Goal: Task Accomplishment & Management: Use online tool/utility

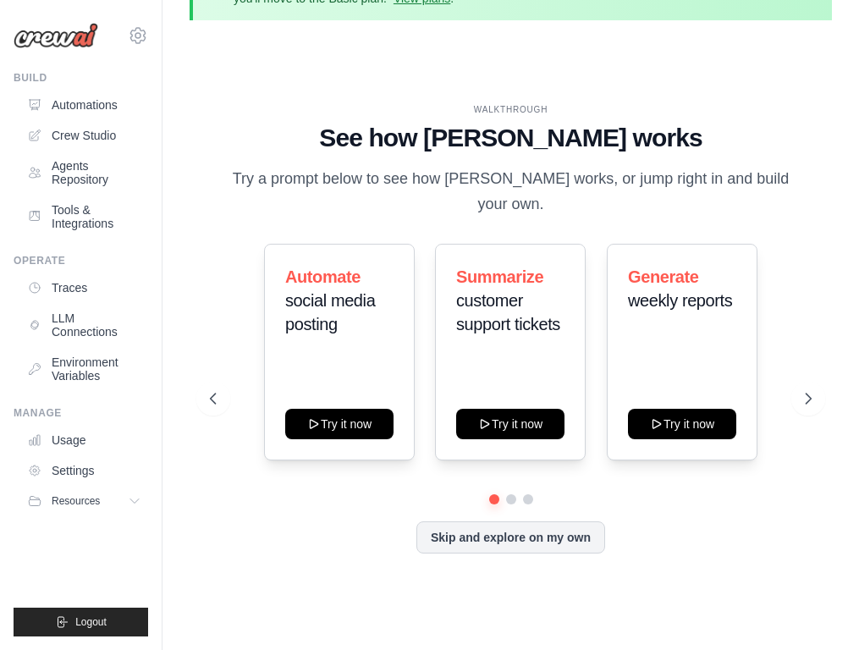
scroll to position [74, 0]
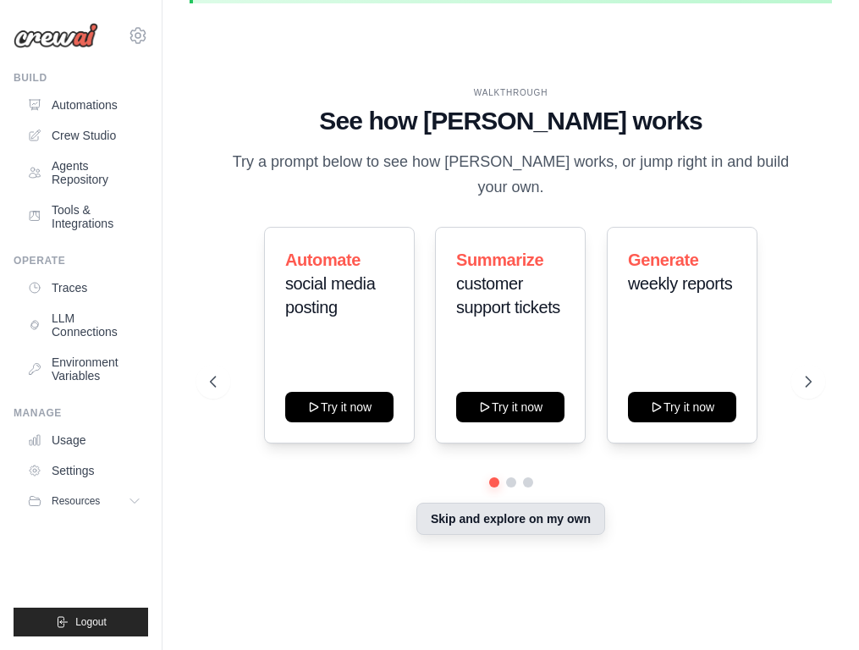
click at [559, 516] on button "Skip and explore on my own" at bounding box center [510, 518] width 189 height 32
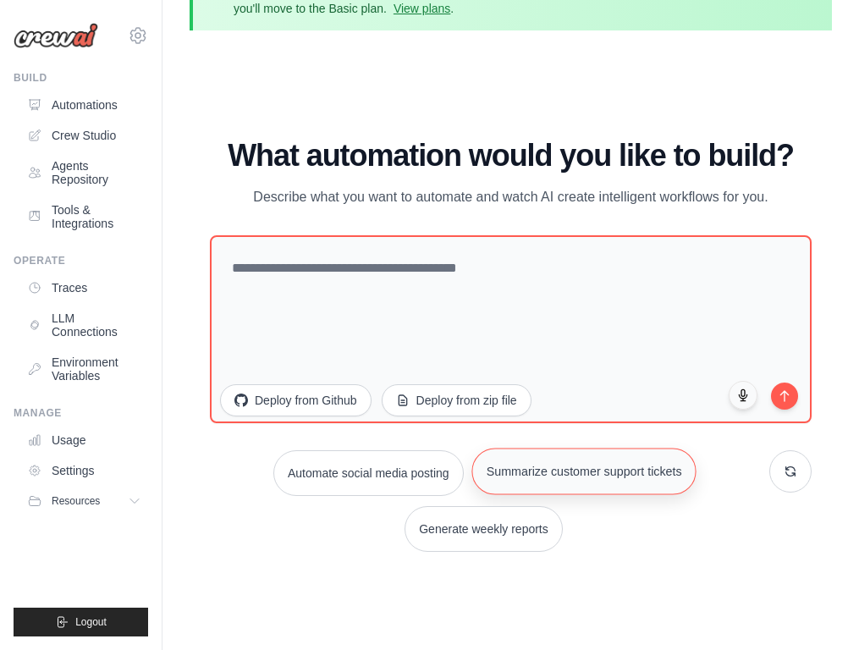
scroll to position [0, 0]
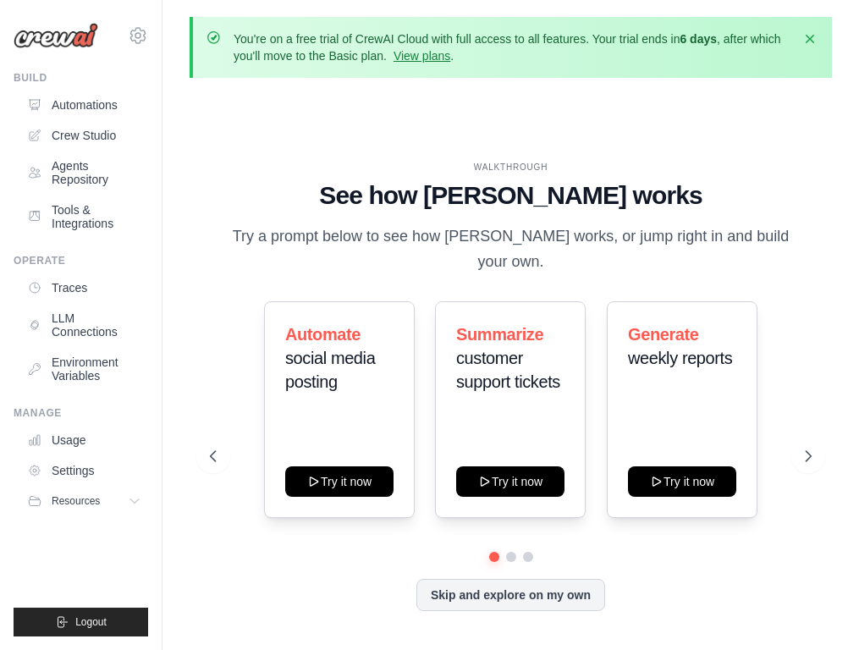
scroll to position [74, 0]
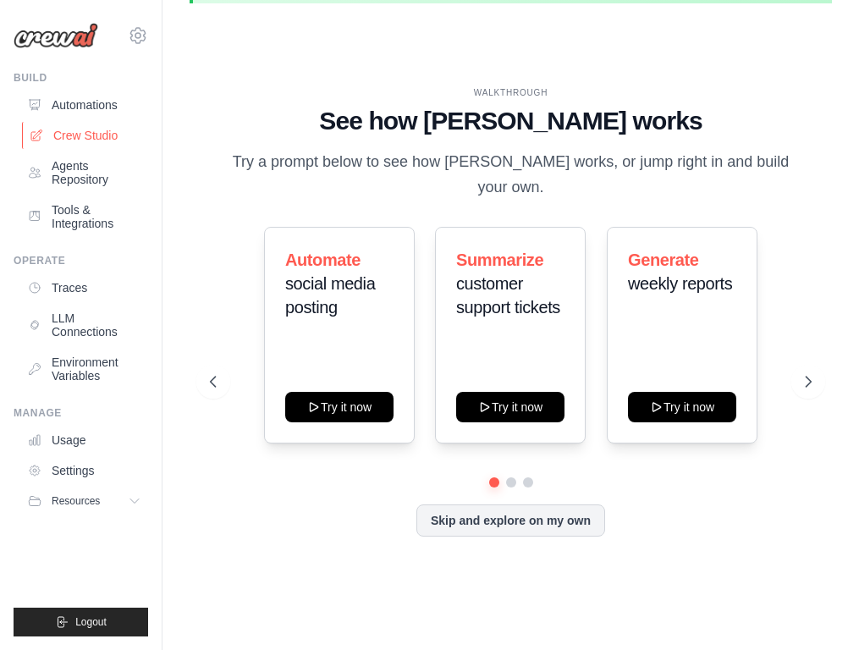
click at [103, 138] on link "Crew Studio" at bounding box center [86, 135] width 128 height 27
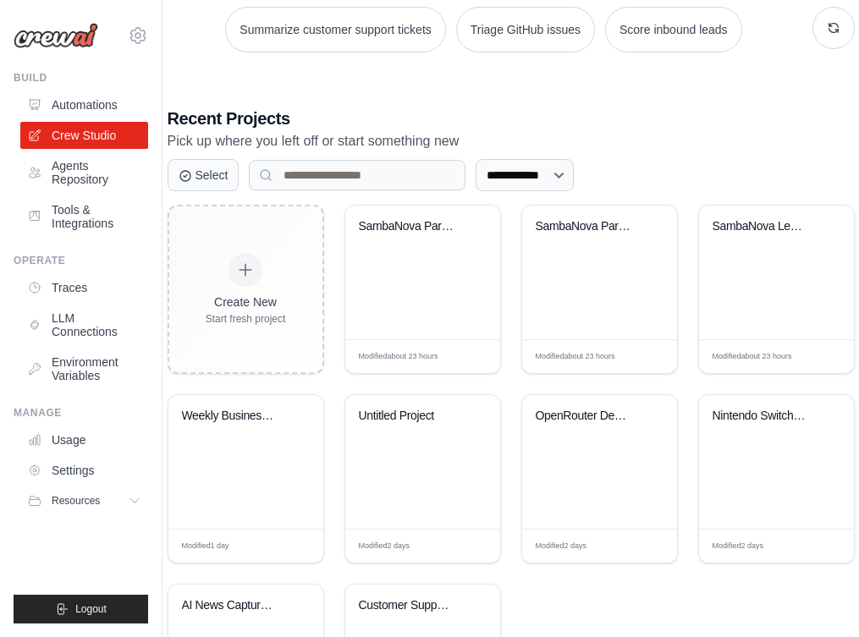
scroll to position [343, 0]
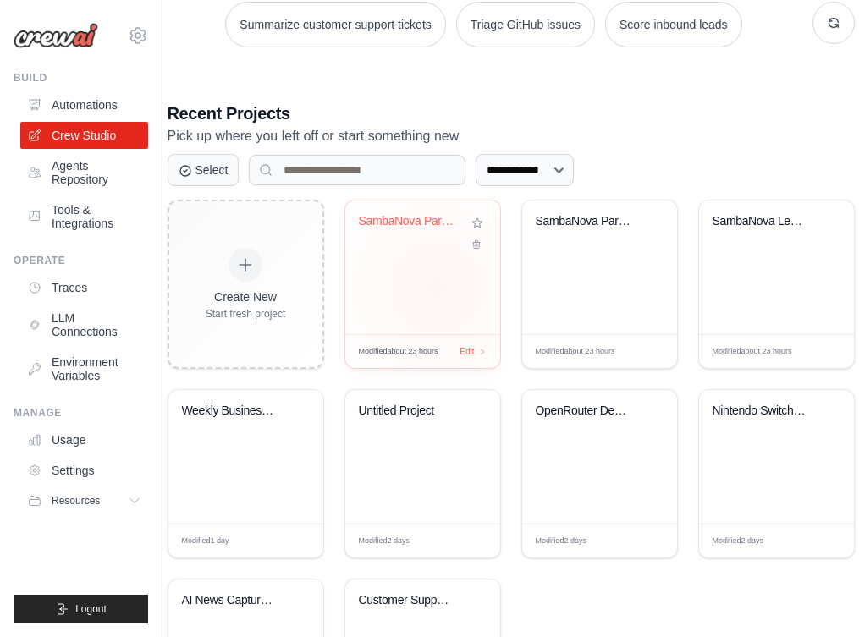
click at [436, 287] on div "SambaNova Partnership Outreach" at bounding box center [422, 267] width 155 height 134
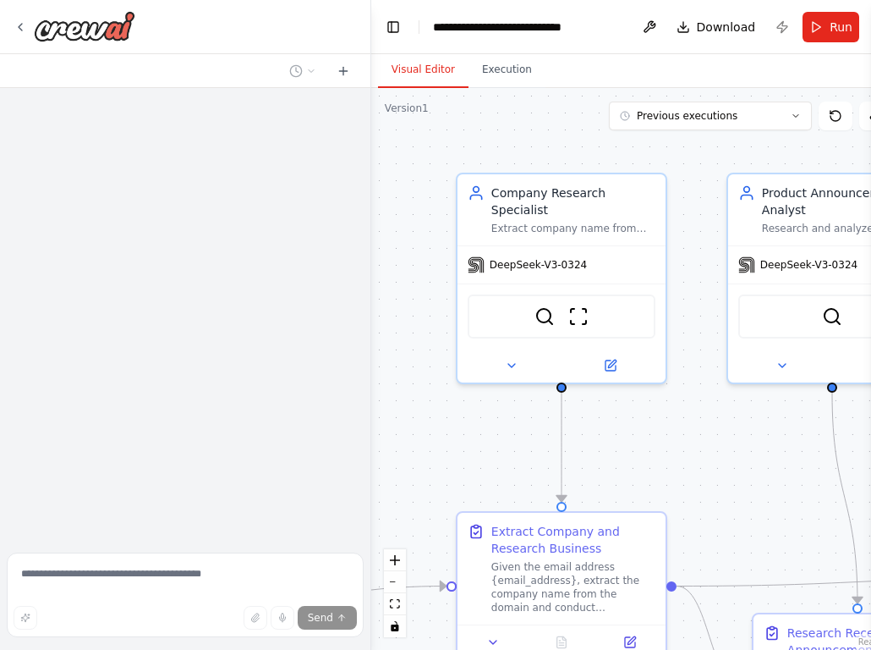
scroll to position [1117, 0]
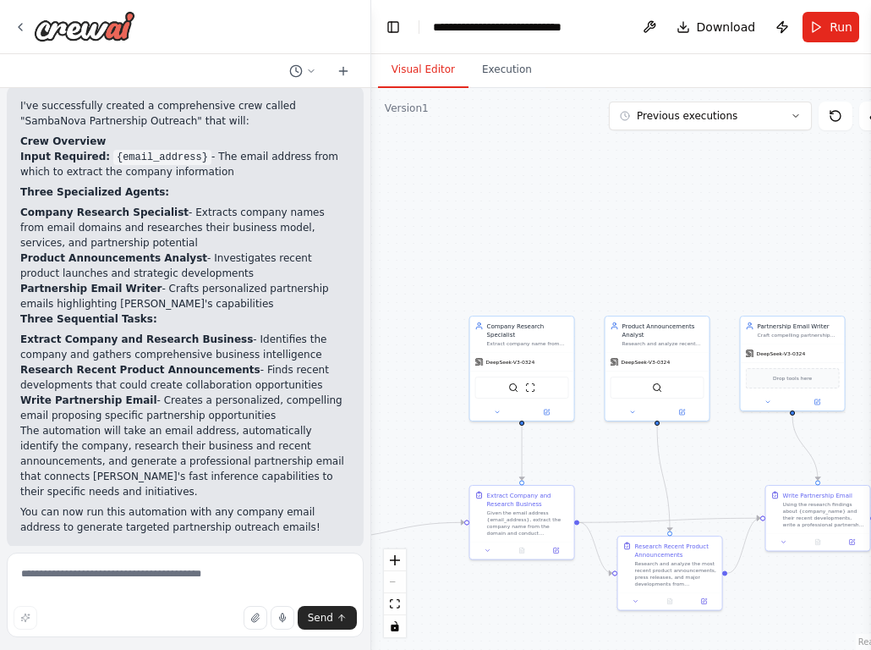
click at [411, 497] on div ".deletable-edge-delete-btn { width: 20px; height: 20px; border: 0px solid #ffff…" at bounding box center [638, 369] width 535 height 562
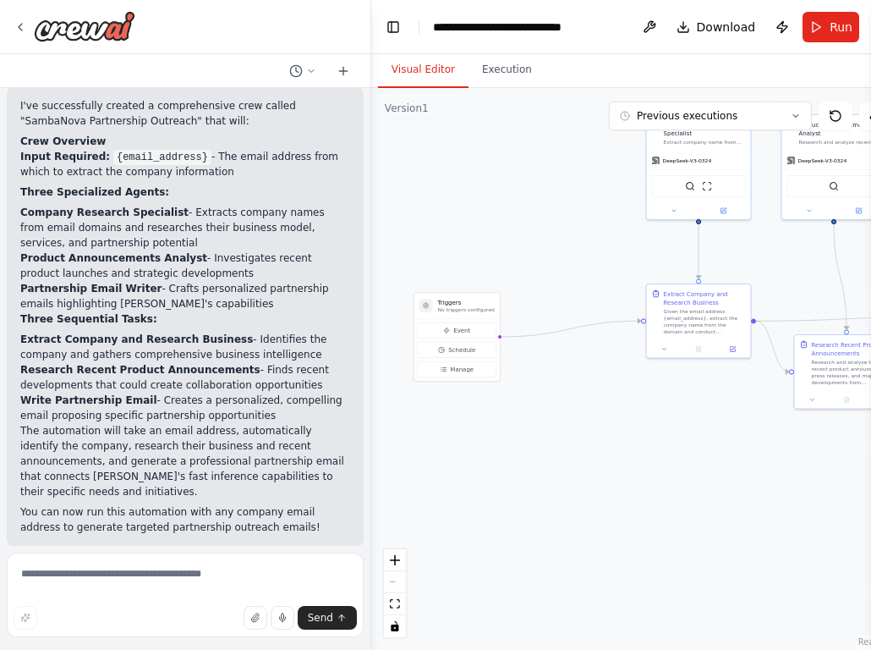
drag, startPoint x: 411, startPoint y: 497, endPoint x: 588, endPoint y: 295, distance: 267.9
click at [588, 295] on div ".deletable-edge-delete-btn { width: 20px; height: 20px; border: 0px solid #ffff…" at bounding box center [638, 369] width 535 height 562
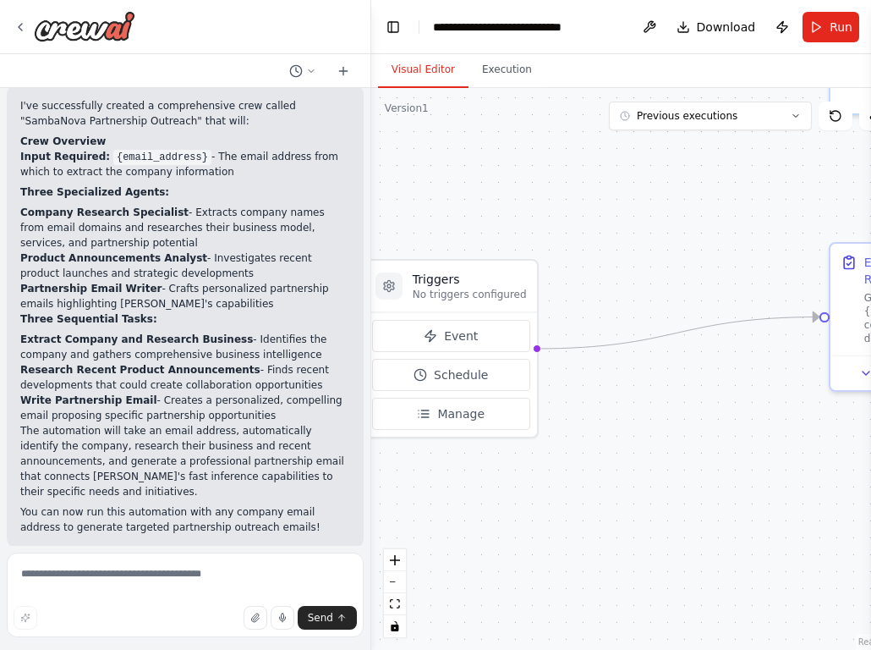
drag, startPoint x: 550, startPoint y: 323, endPoint x: 675, endPoint y: 294, distance: 128.6
click at [675, 294] on div ".deletable-edge-delete-btn { width: 20px; height: 20px; border: 0px solid #ffff…" at bounding box center [638, 369] width 535 height 562
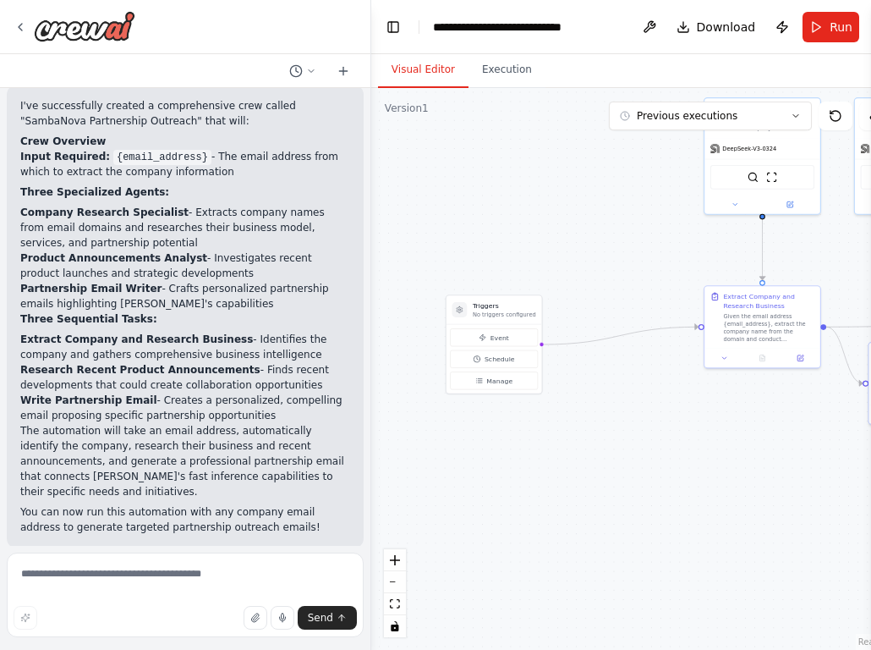
drag, startPoint x: 691, startPoint y: 232, endPoint x: 634, endPoint y: 252, distance: 60.2
click at [634, 252] on div ".deletable-edge-delete-btn { width: 20px; height: 20px; border: 0px solid #ffff…" at bounding box center [638, 369] width 535 height 562
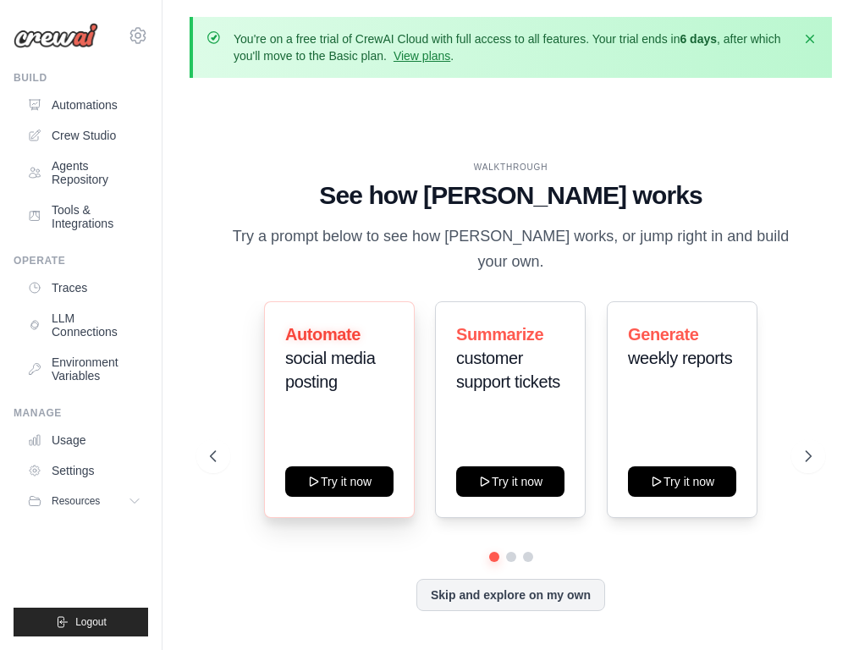
scroll to position [74, 0]
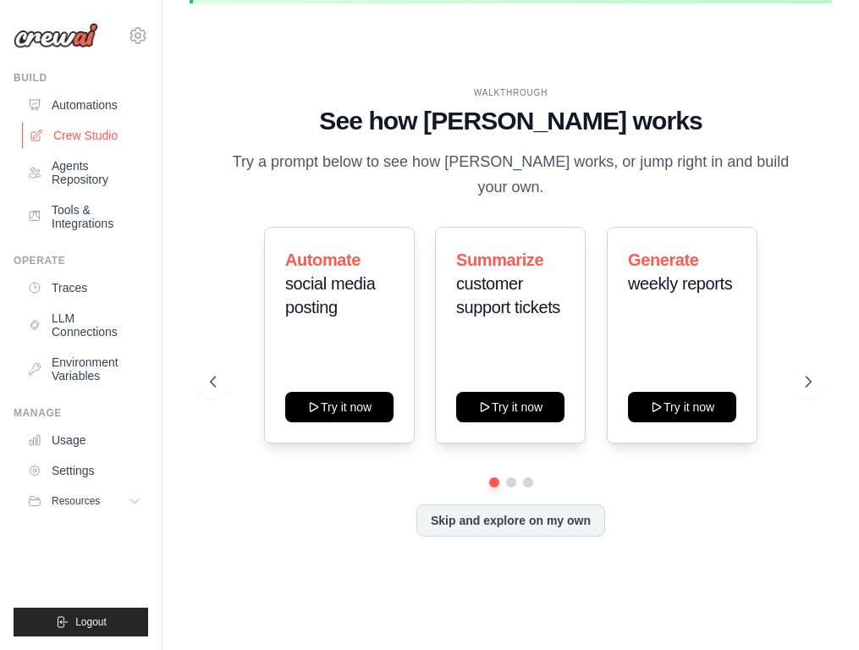
click at [108, 138] on link "Crew Studio" at bounding box center [86, 135] width 128 height 27
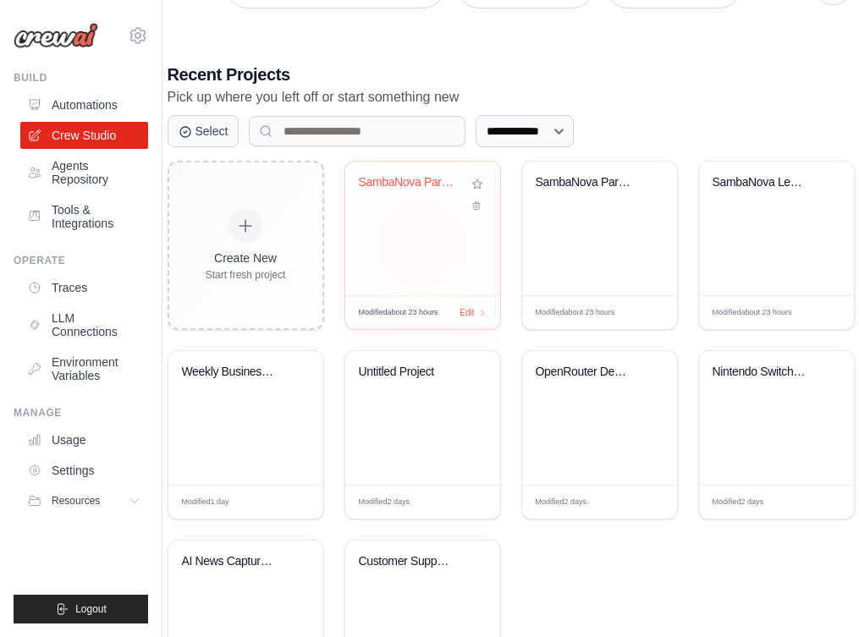
scroll to position [392, 0]
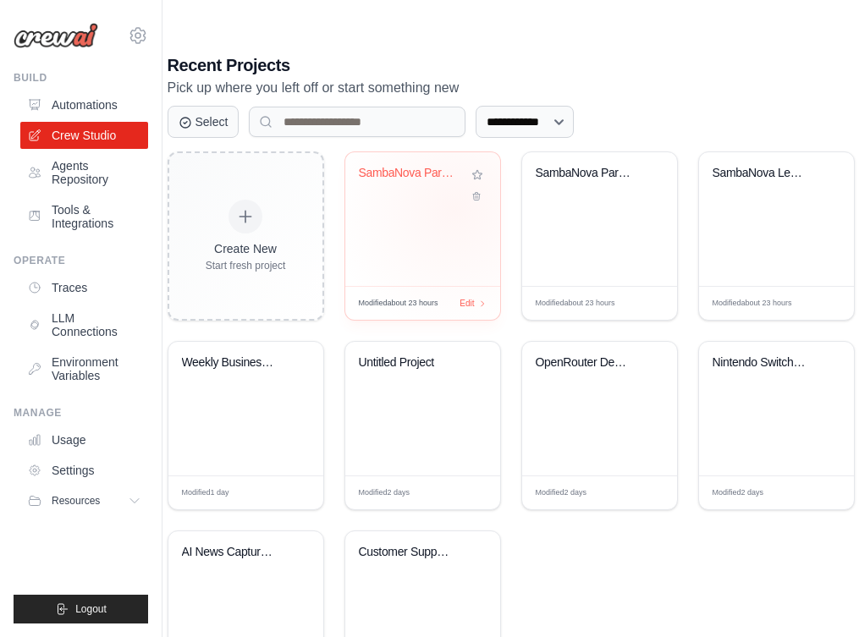
click at [454, 208] on div "SambaNova Partnership Outreach" at bounding box center [422, 219] width 155 height 134
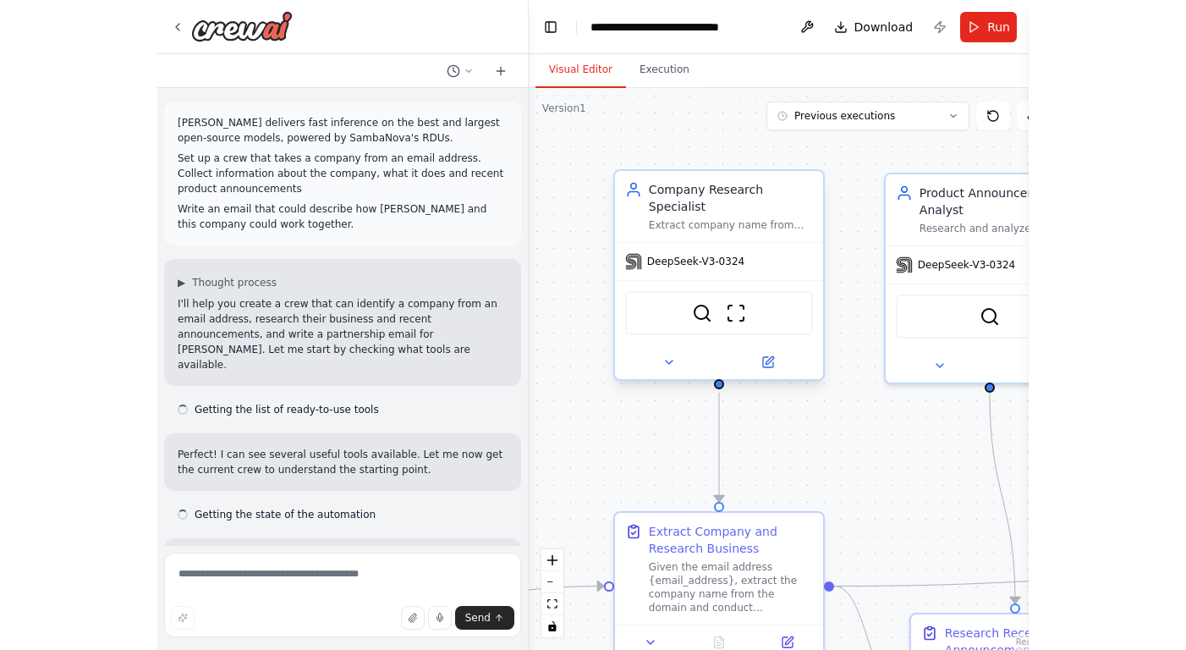
scroll to position [1117, 0]
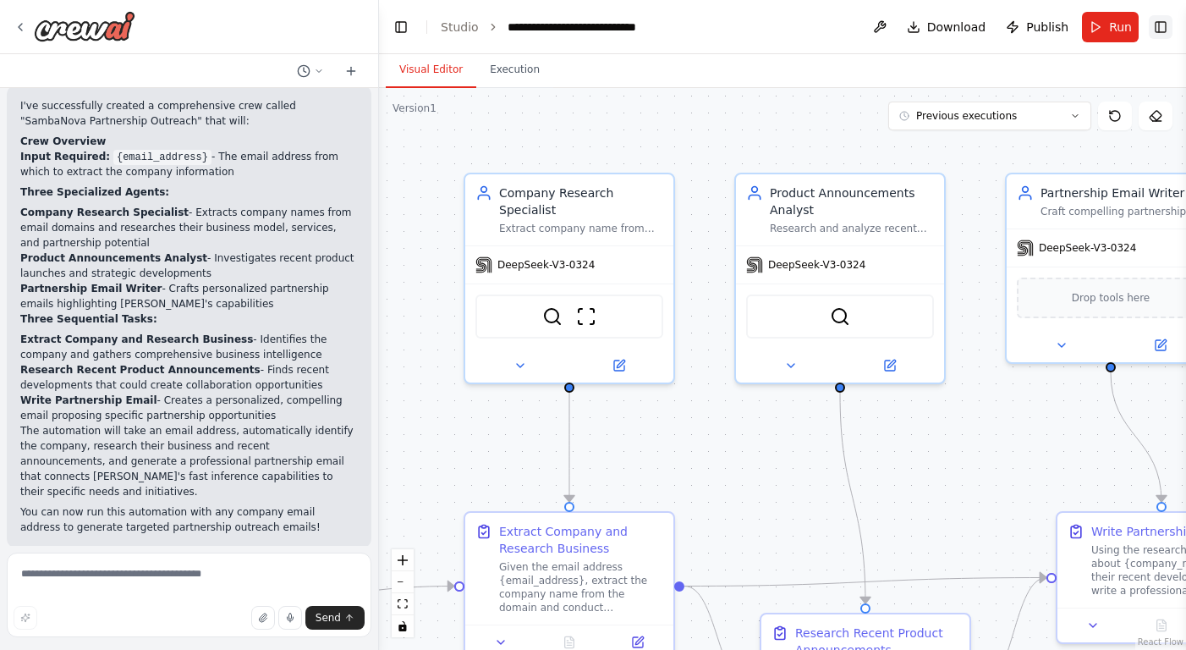
click at [870, 35] on button "Toggle Right Sidebar" at bounding box center [1161, 27] width 24 height 24
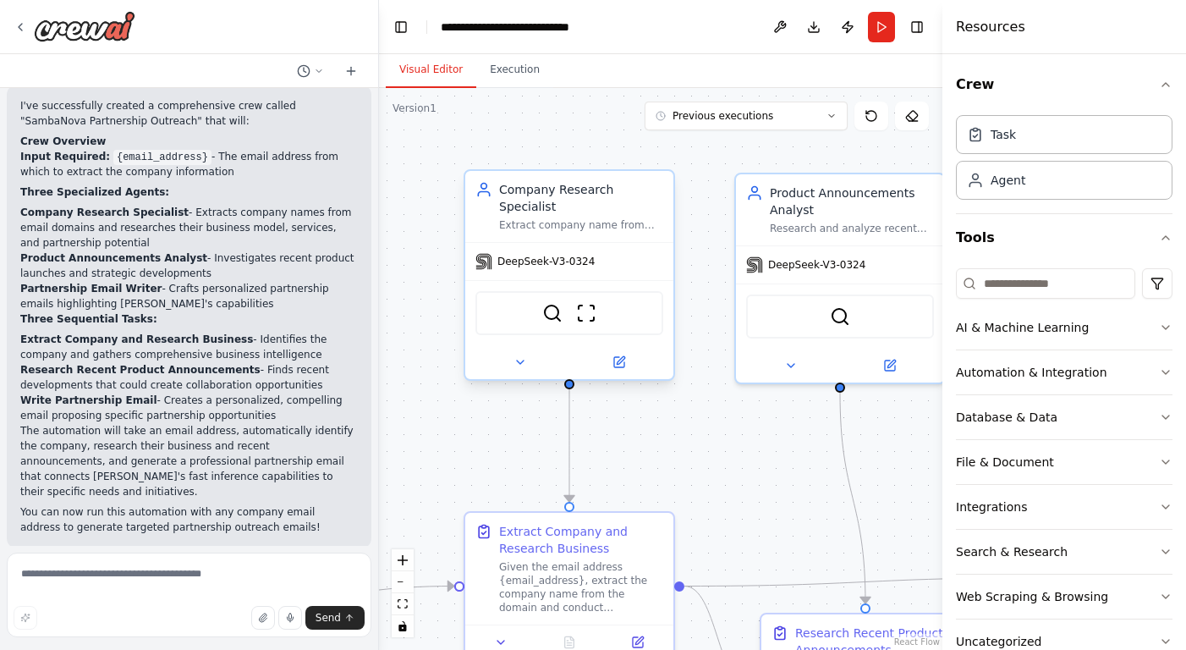
click at [629, 255] on div "DeepSeek-V3-0324" at bounding box center [569, 261] width 208 height 37
click at [594, 288] on div "SerpApiGoogleSearchTool ScrapeWebsiteTool" at bounding box center [569, 312] width 208 height 65
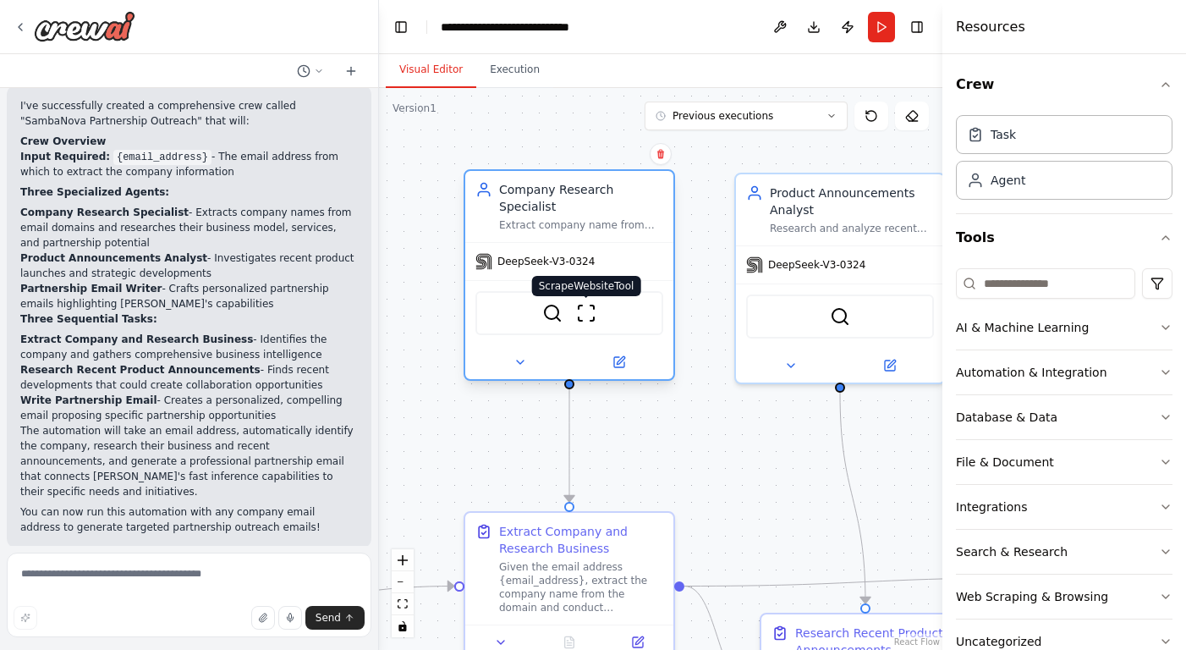
click at [590, 308] on img at bounding box center [586, 313] width 20 height 20
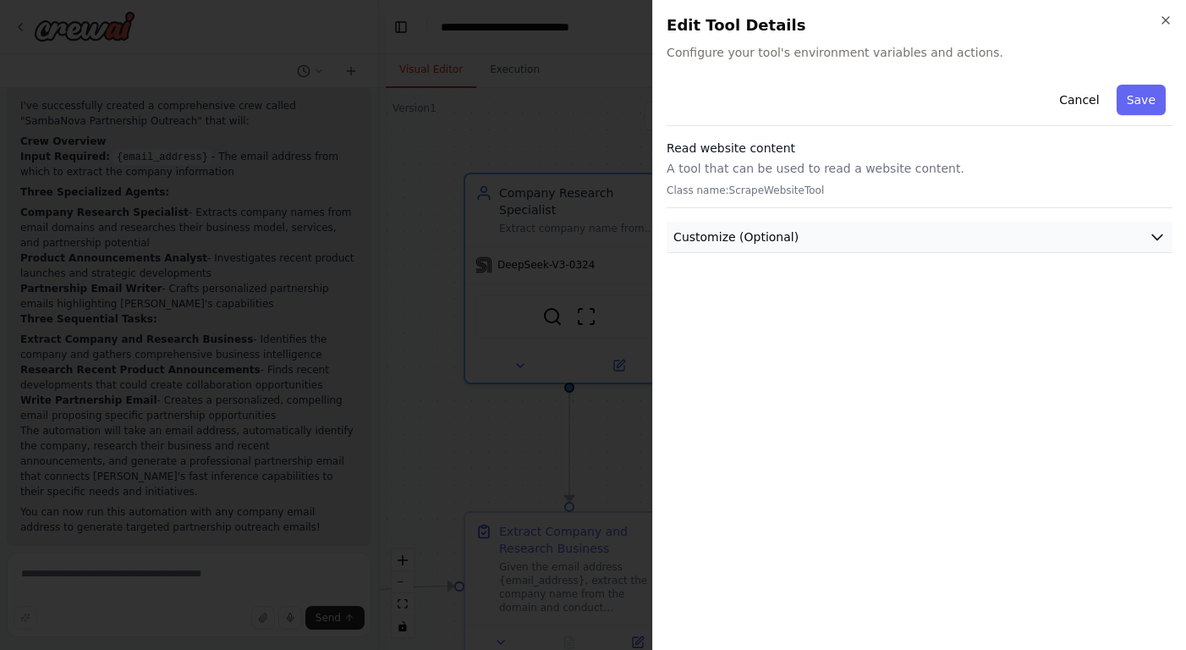
click at [870, 222] on button "Customize (Optional)" at bounding box center [920, 237] width 506 height 31
click at [870, 21] on icon "button" at bounding box center [1166, 21] width 14 height 14
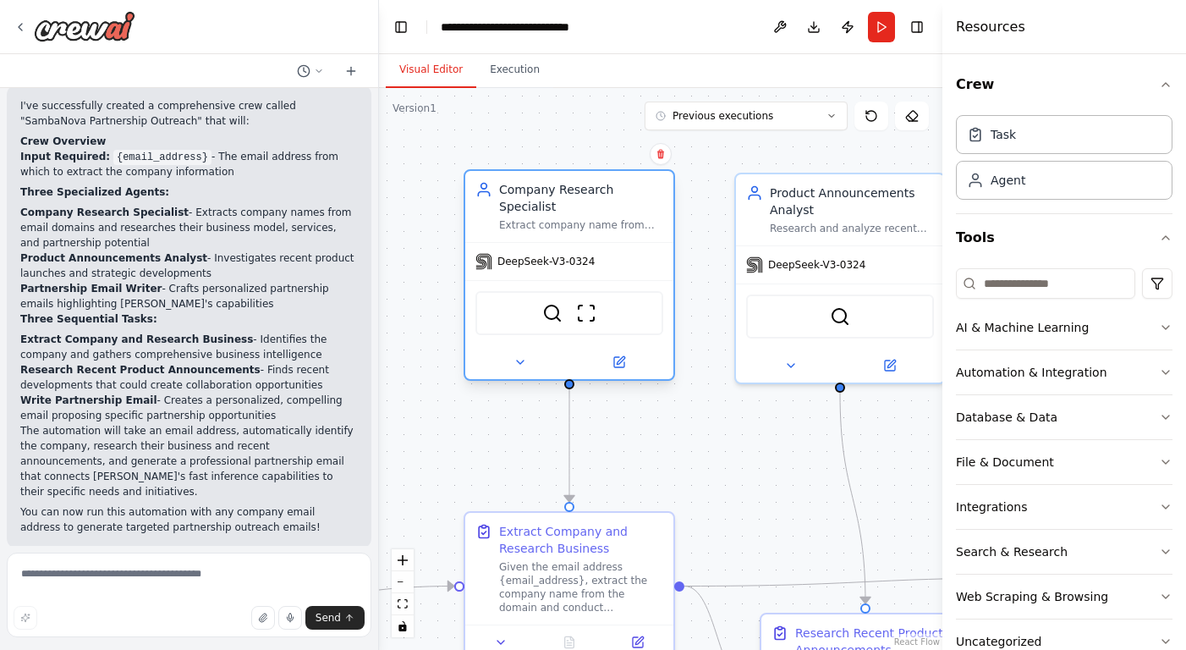
click at [642, 198] on div "Company Research Specialist" at bounding box center [581, 198] width 164 height 34
click at [618, 363] on icon at bounding box center [621, 360] width 8 height 8
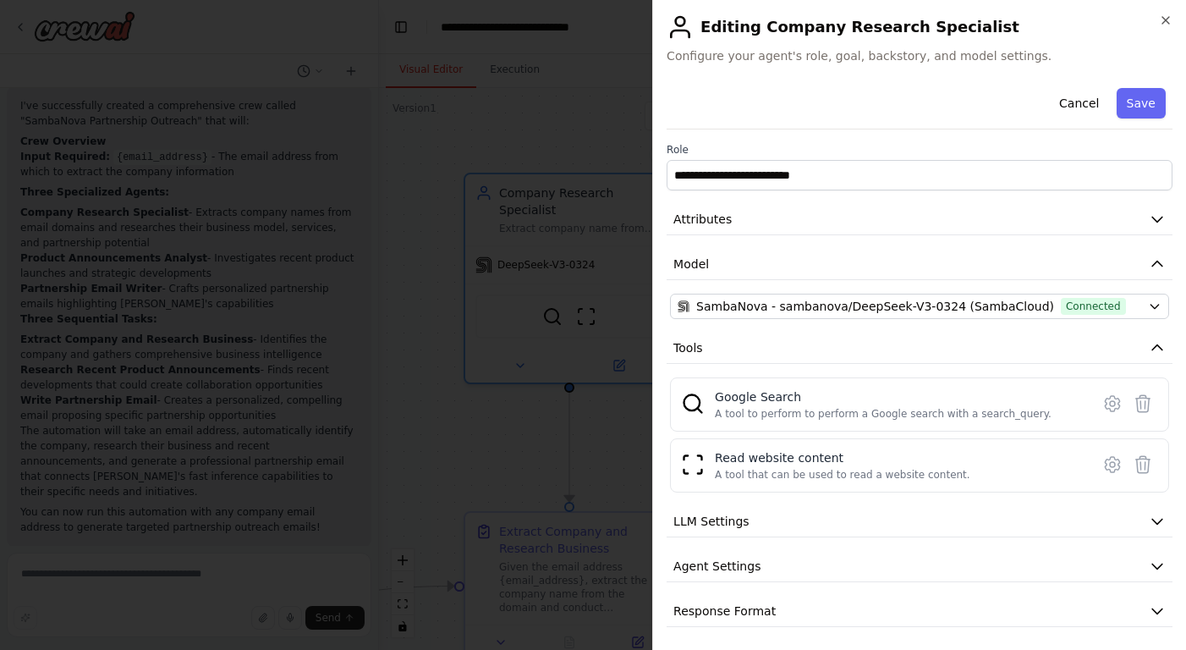
scroll to position [4, 0]
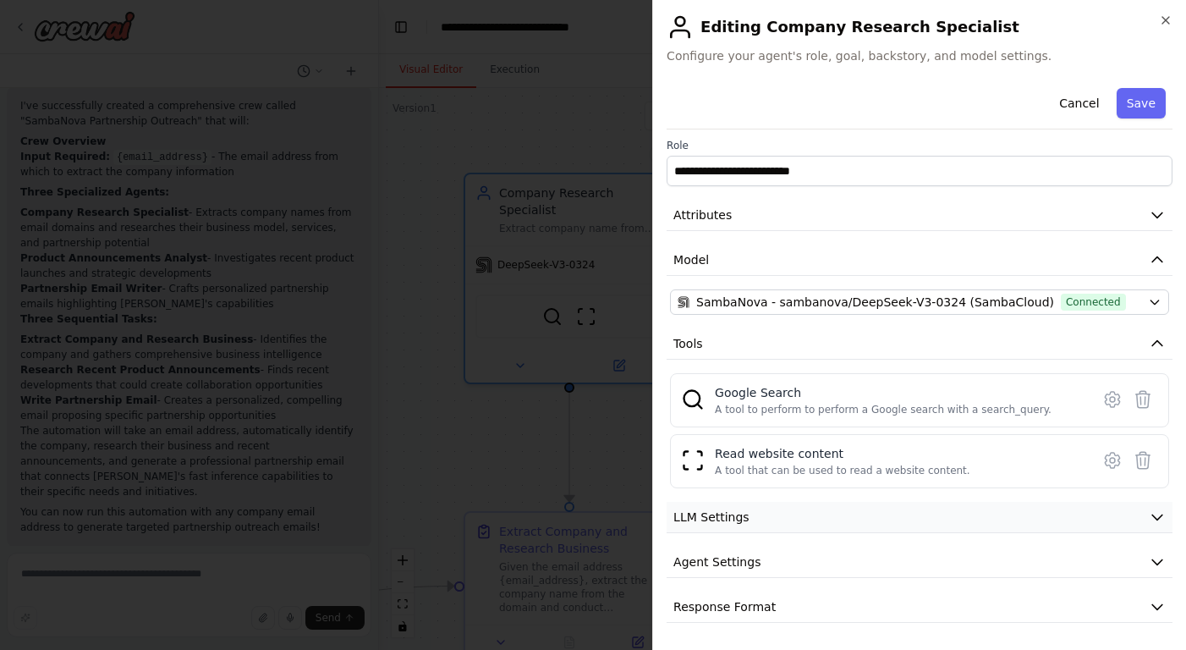
click at [870, 521] on button "LLM Settings" at bounding box center [920, 517] width 506 height 31
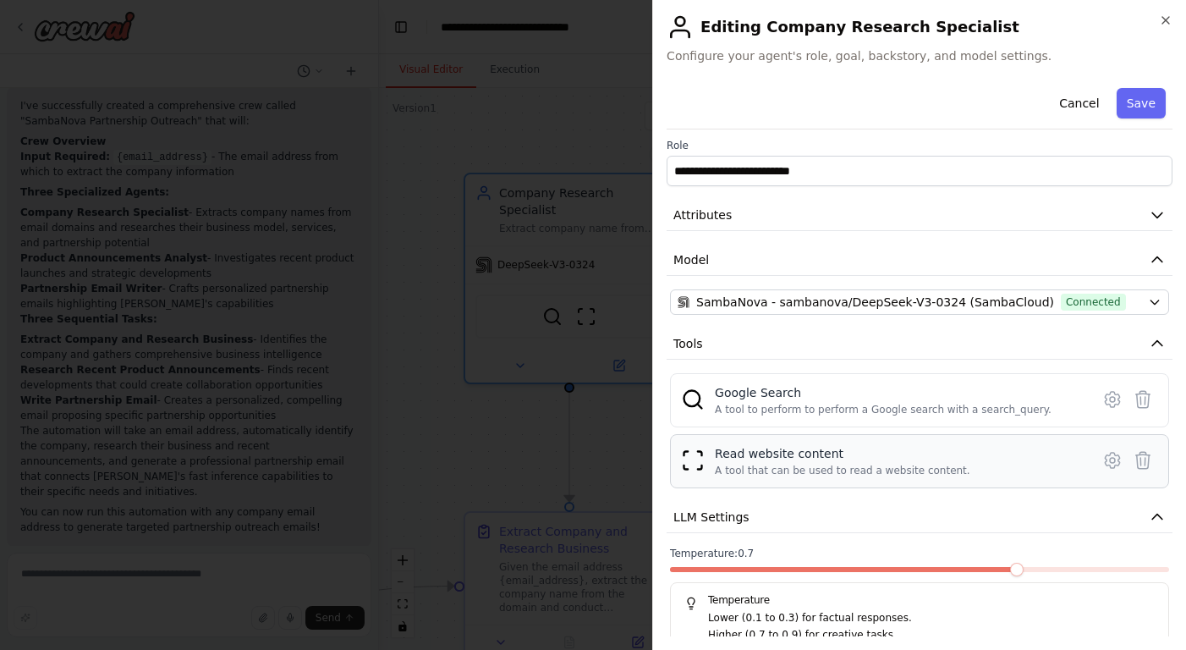
scroll to position [24, 0]
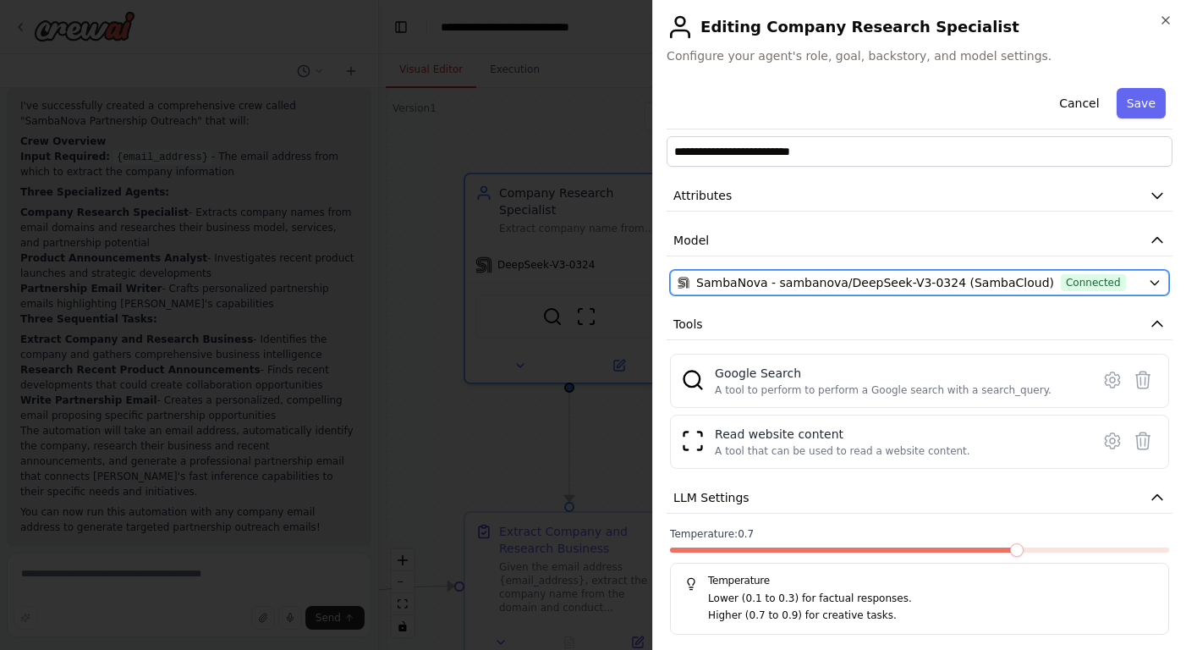
click at [870, 281] on span "SambaNova - sambanova/DeepSeek-V3-0324 (SambaCloud)" at bounding box center [875, 282] width 358 height 17
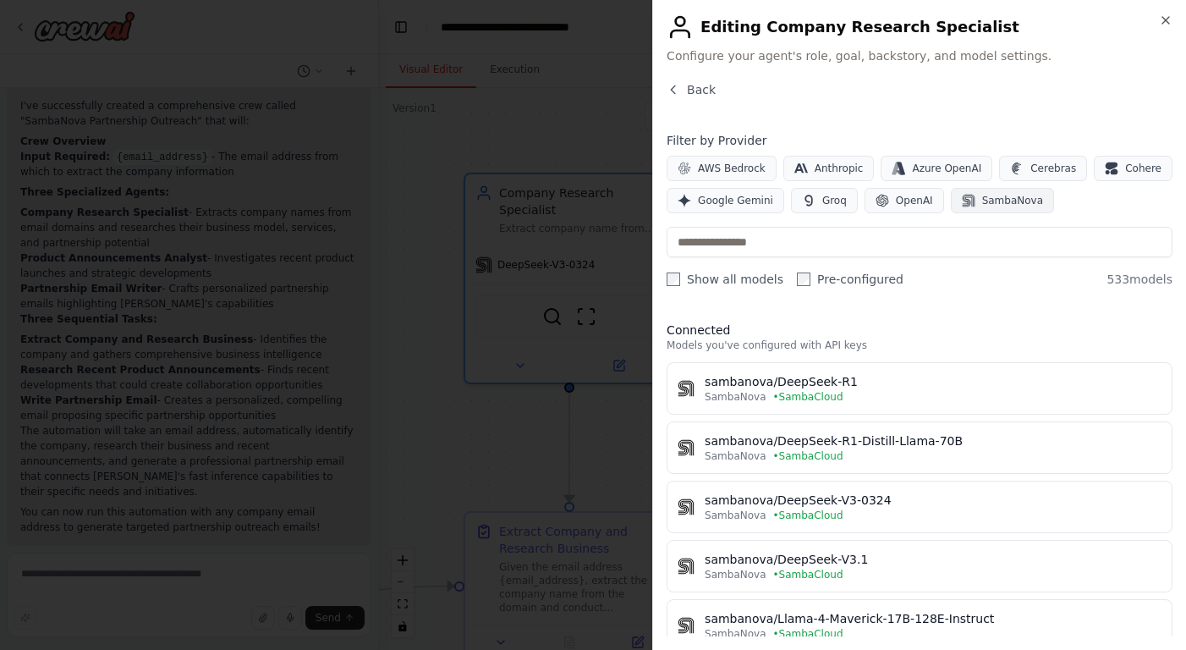
click at [870, 198] on span "SambaNova" at bounding box center [1012, 201] width 61 height 14
click at [804, 197] on icon "button" at bounding box center [809, 201] width 14 height 14
click at [816, 202] on button "Groq" at bounding box center [824, 200] width 67 height 25
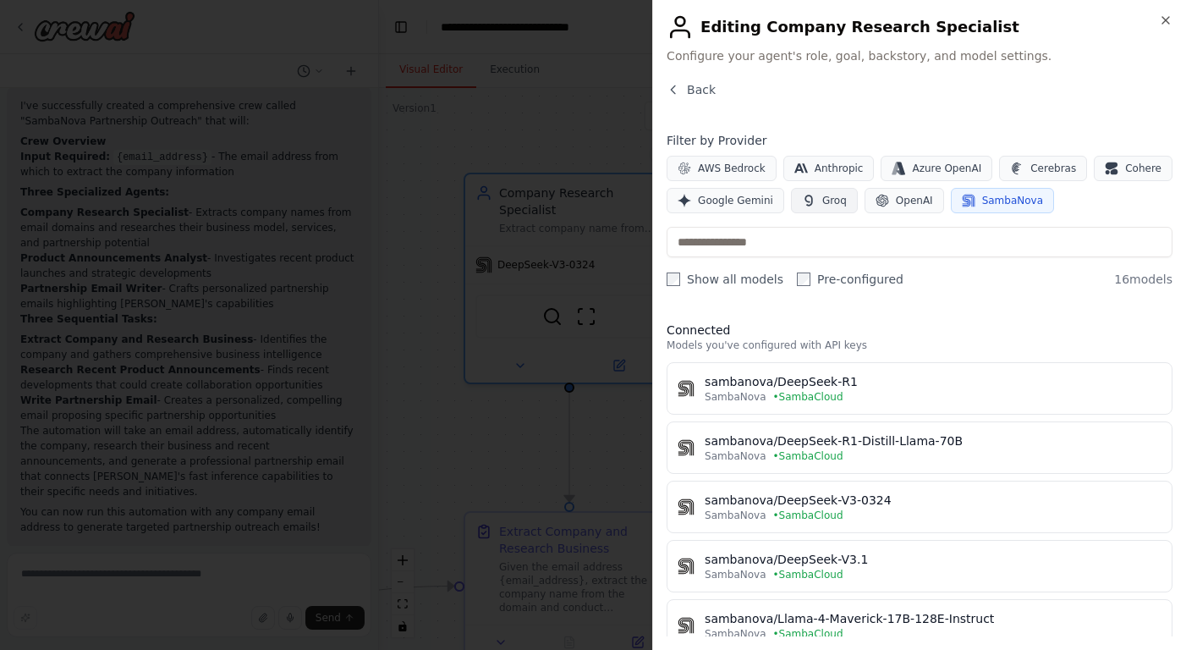
click at [816, 202] on button "Groq" at bounding box center [824, 200] width 67 height 25
click at [870, 203] on span "SambaNova" at bounding box center [1012, 201] width 61 height 14
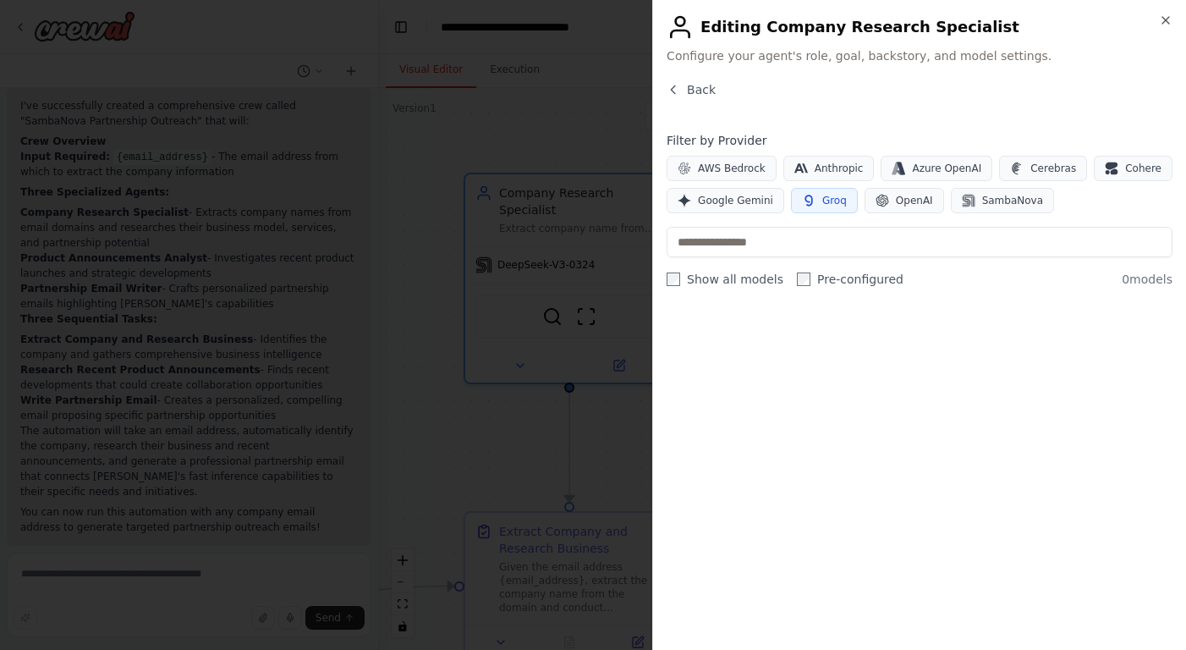
click at [826, 200] on span "Groq" at bounding box center [834, 201] width 25 height 14
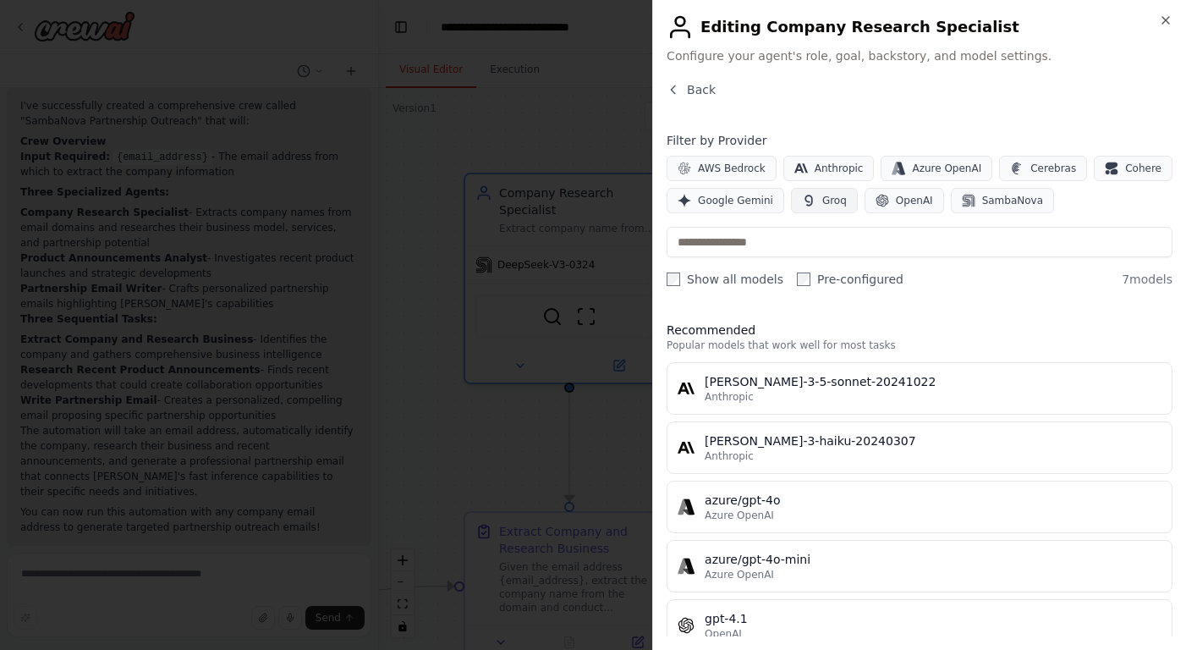
click at [826, 200] on span "Groq" at bounding box center [834, 201] width 25 height 14
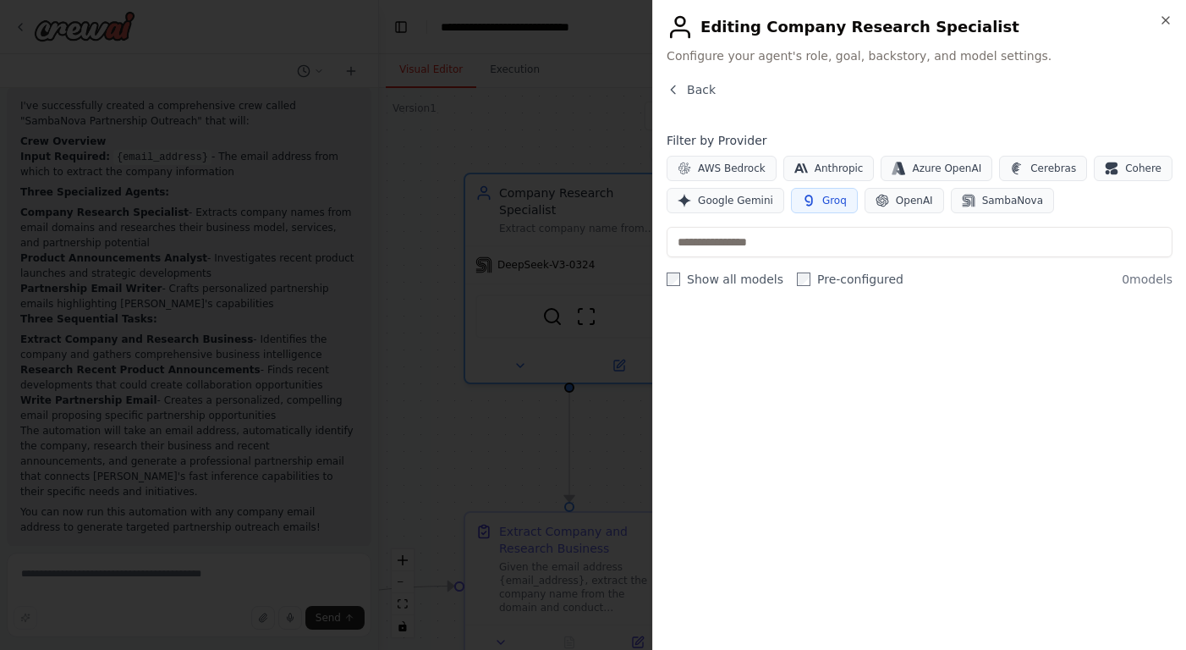
click at [826, 200] on span "Groq" at bounding box center [834, 201] width 25 height 14
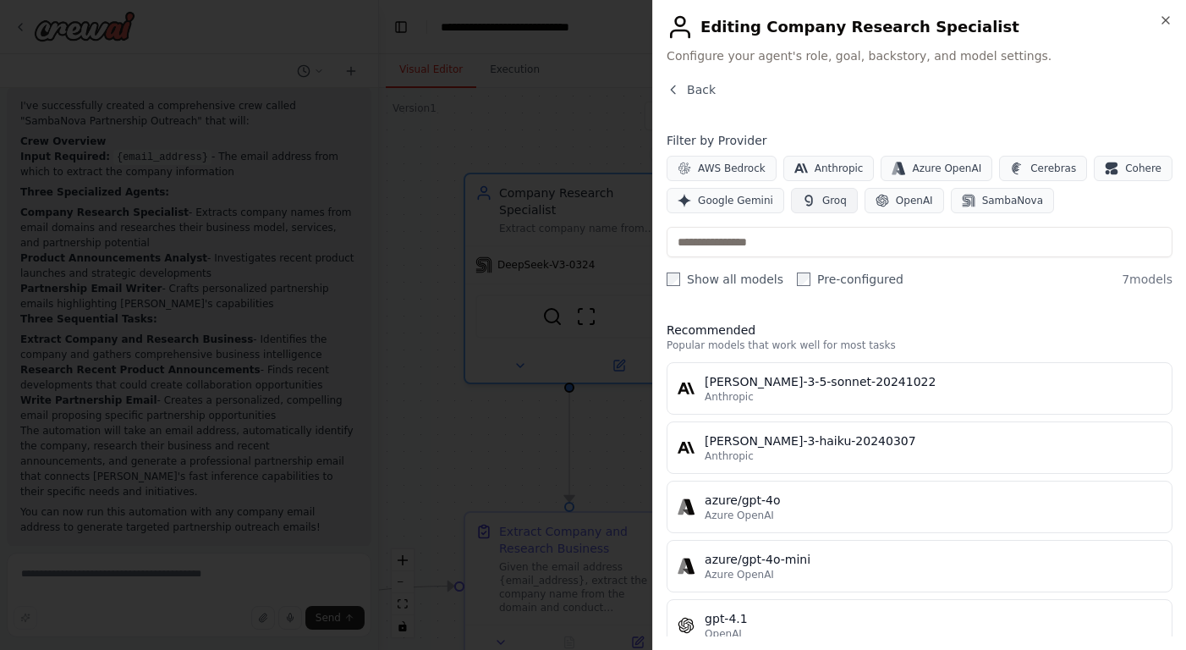
click at [826, 200] on span "Groq" at bounding box center [834, 201] width 25 height 14
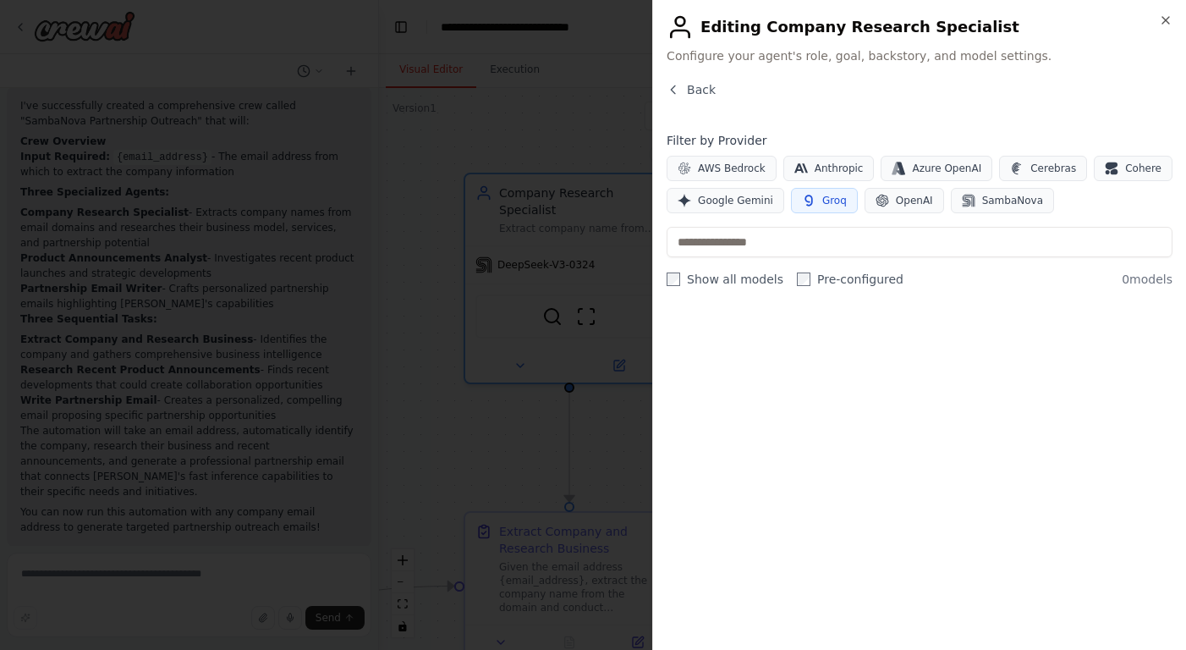
click at [826, 200] on span "Groq" at bounding box center [834, 201] width 25 height 14
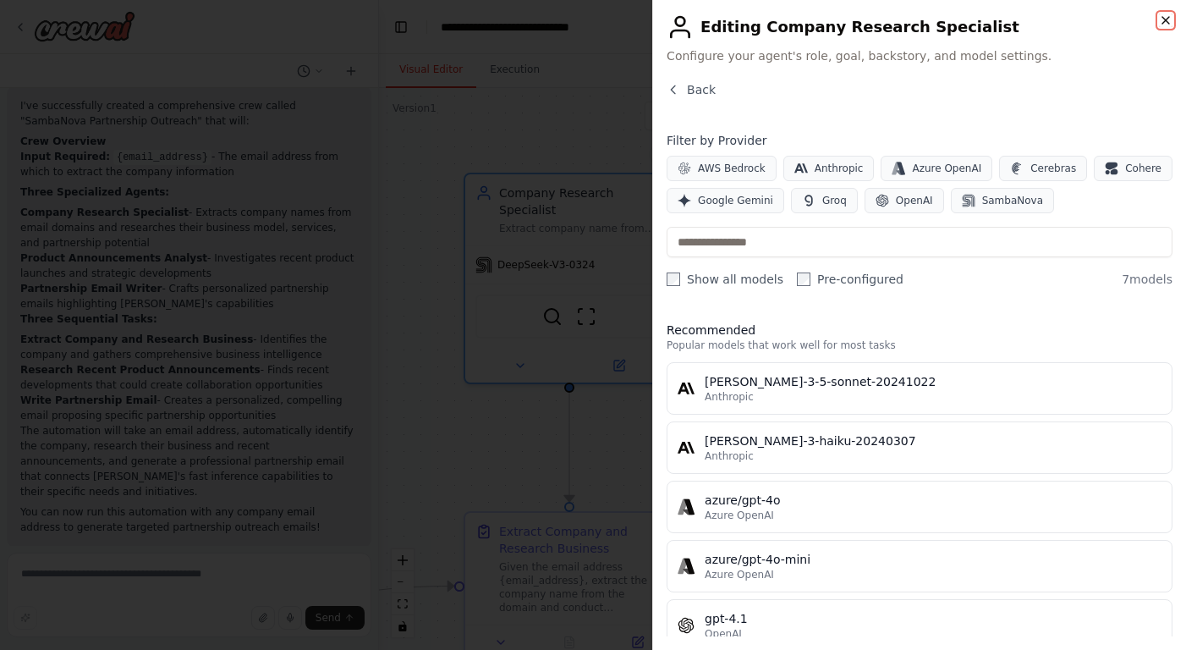
click at [870, 19] on icon "button" at bounding box center [1165, 20] width 7 height 7
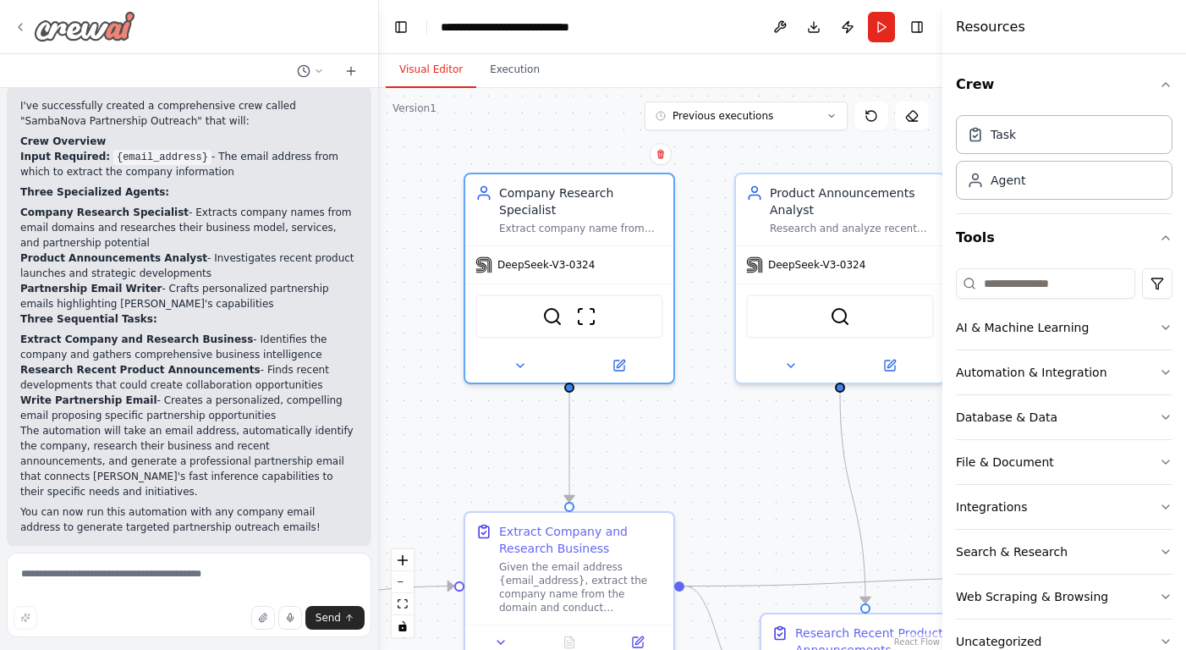
click at [18, 22] on icon at bounding box center [21, 27] width 14 height 14
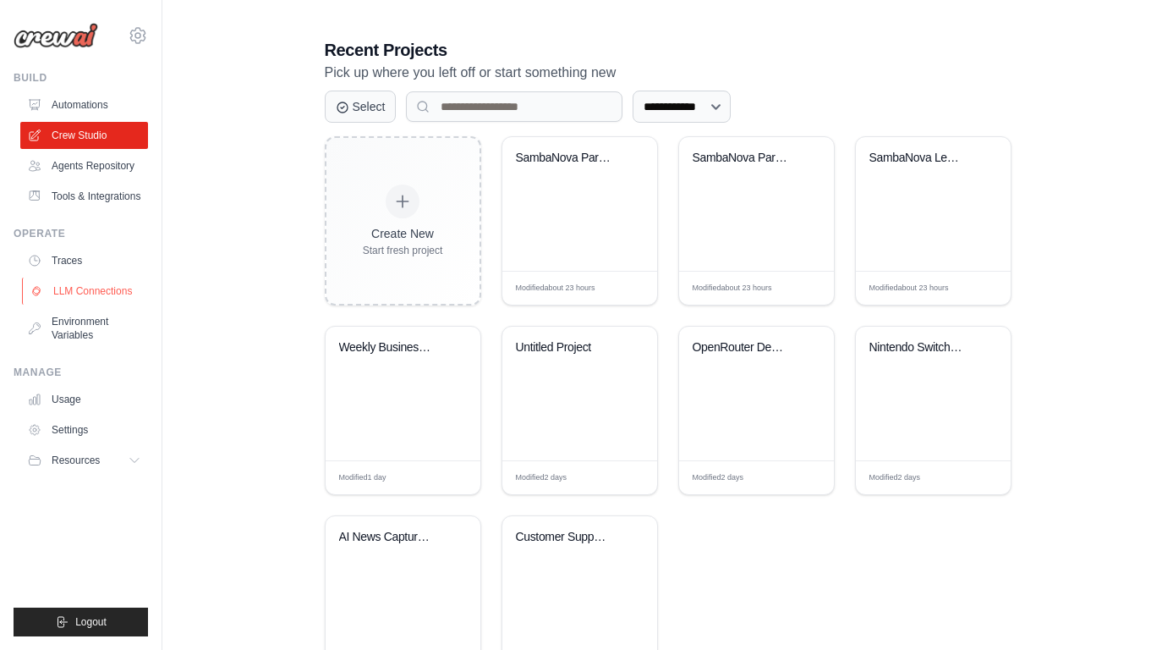
click at [91, 291] on link "LLM Connections" at bounding box center [86, 290] width 128 height 27
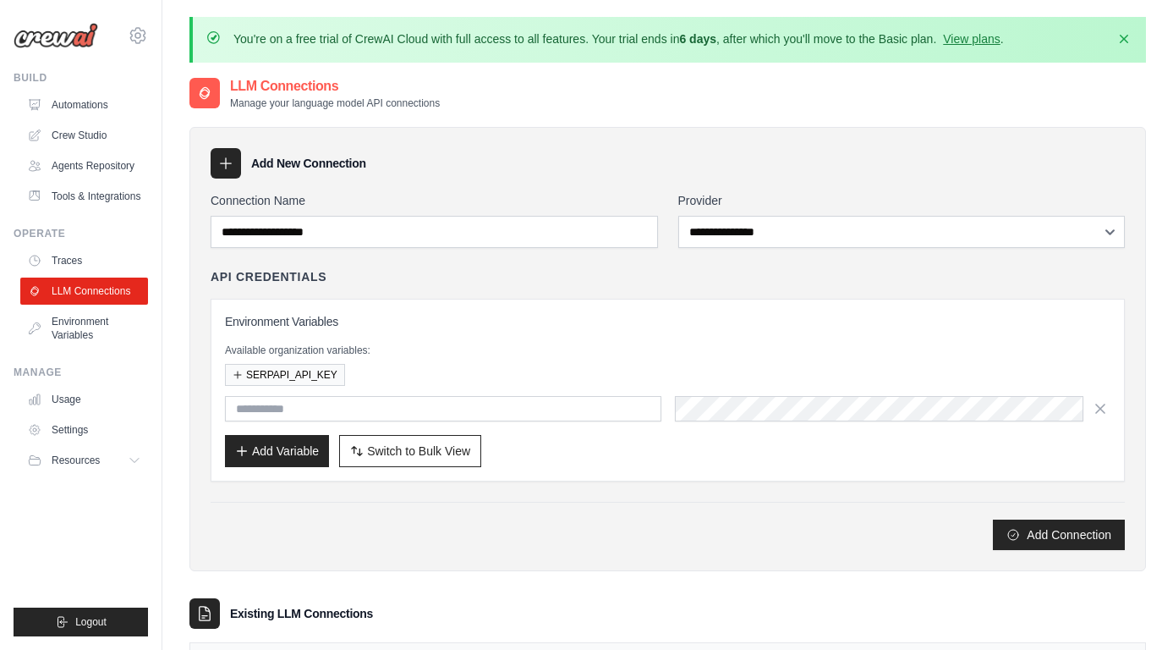
scroll to position [129, 0]
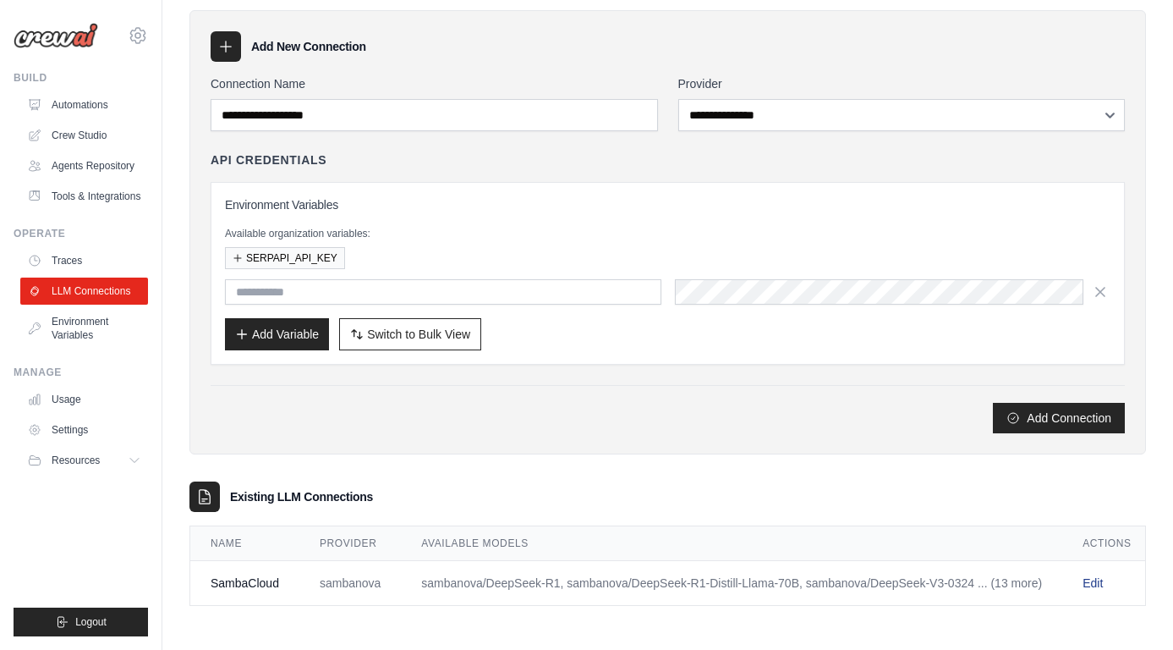
click at [1088, 576] on link "Edit" at bounding box center [1093, 583] width 20 height 14
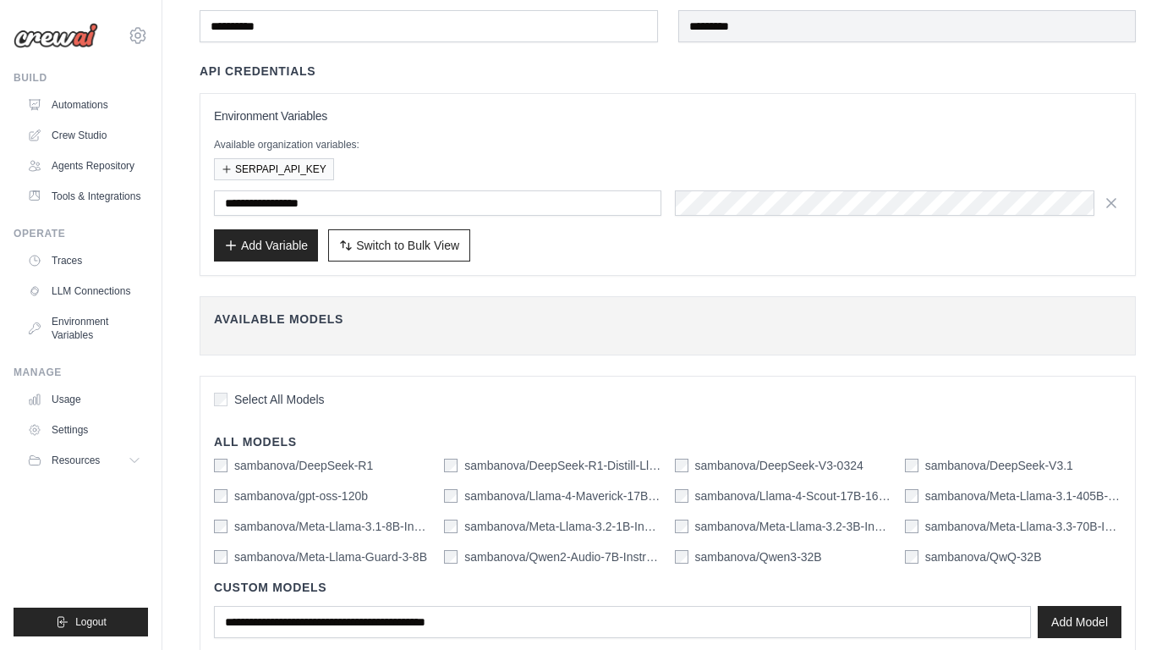
scroll to position [234, 0]
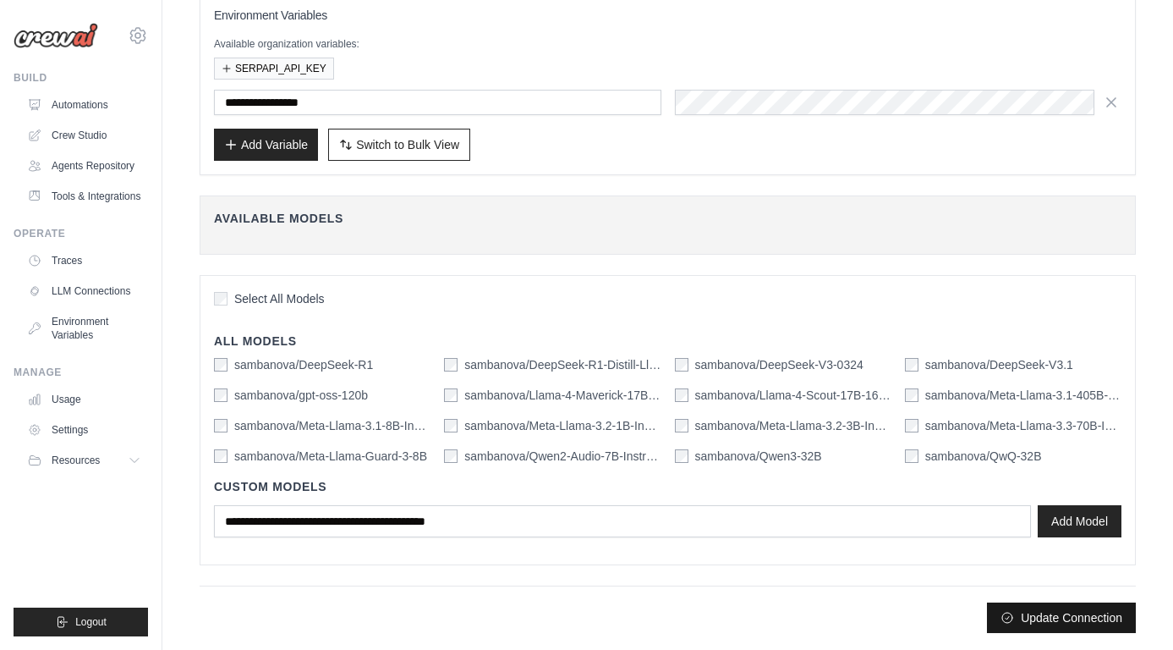
click at [1053, 623] on button "Update Connection" at bounding box center [1061, 617] width 149 height 30
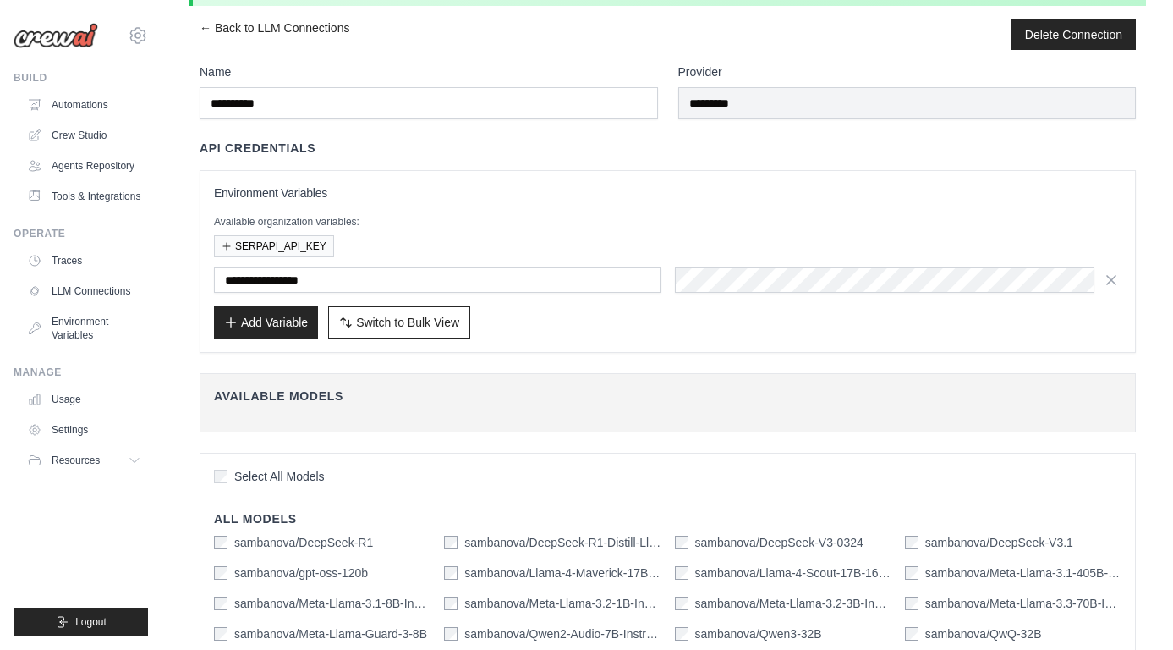
scroll to position [0, 0]
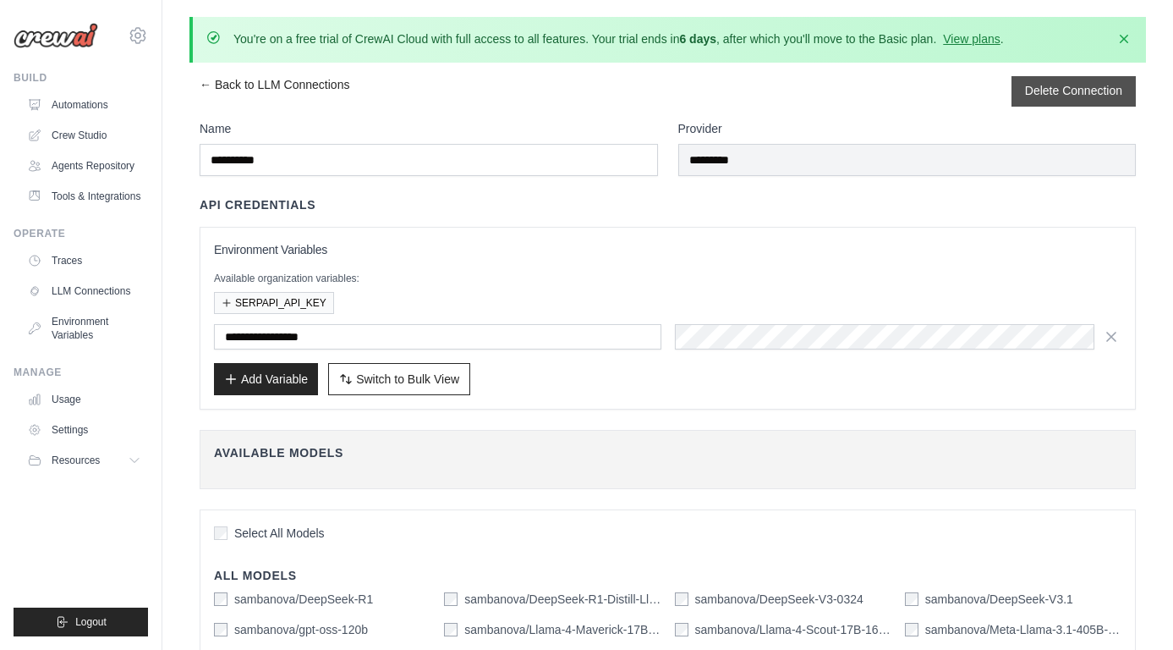
click at [1068, 93] on button "Delete Connection" at bounding box center [1073, 90] width 97 height 17
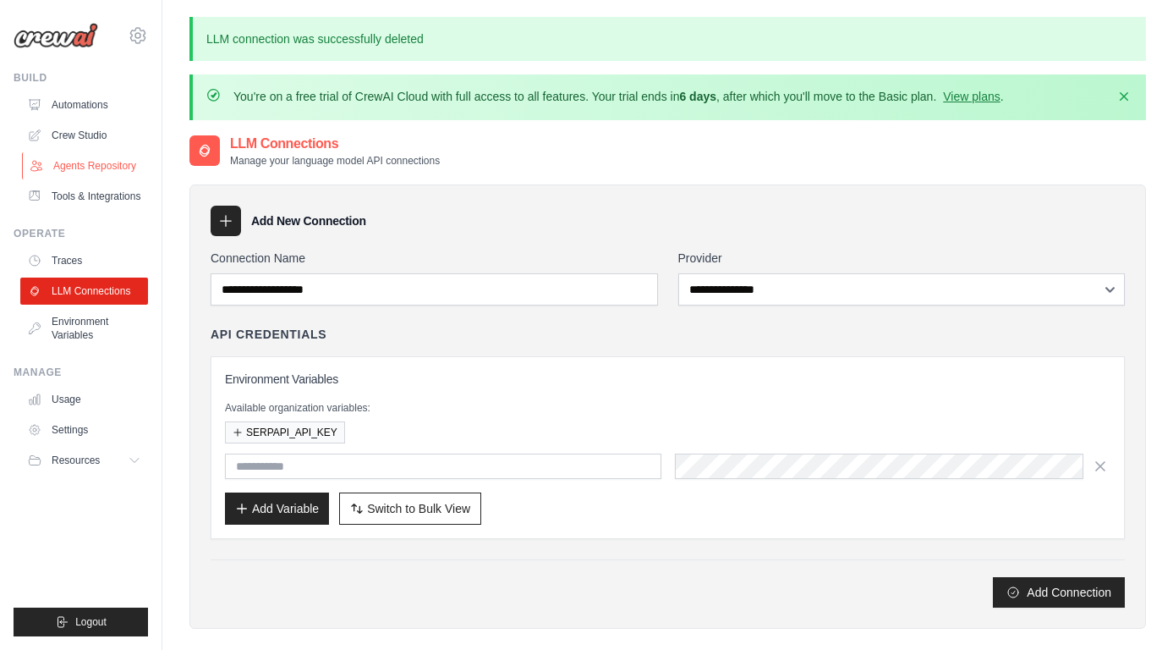
click at [87, 165] on link "Agents Repository" at bounding box center [86, 165] width 128 height 27
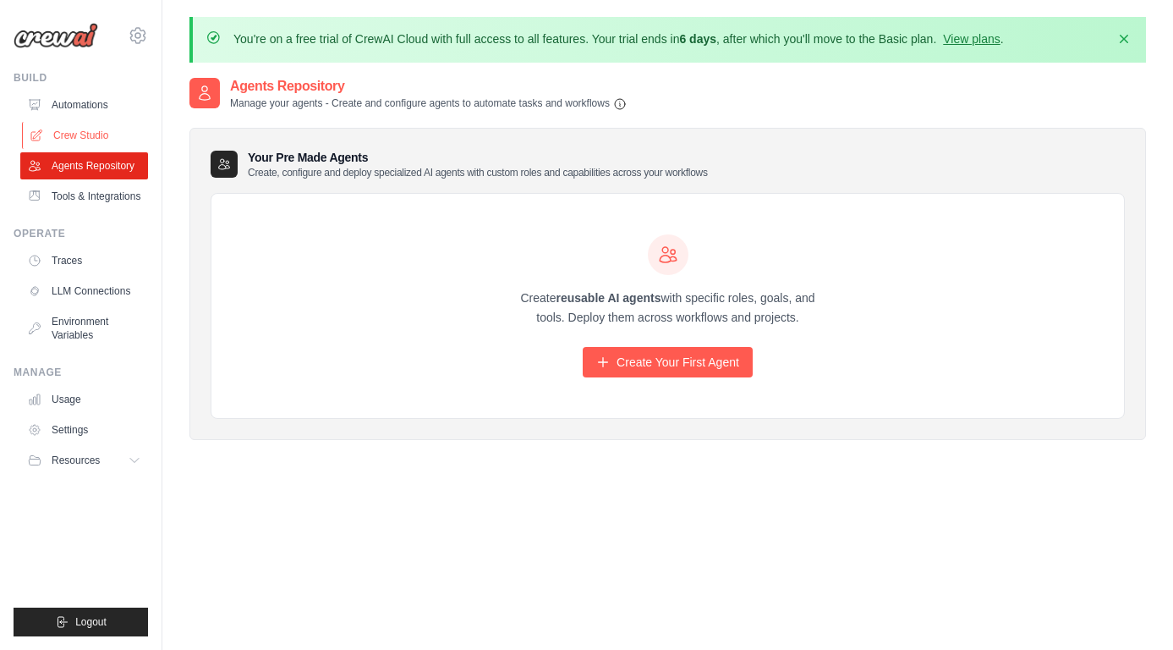
click at [89, 140] on link "Crew Studio" at bounding box center [86, 135] width 128 height 27
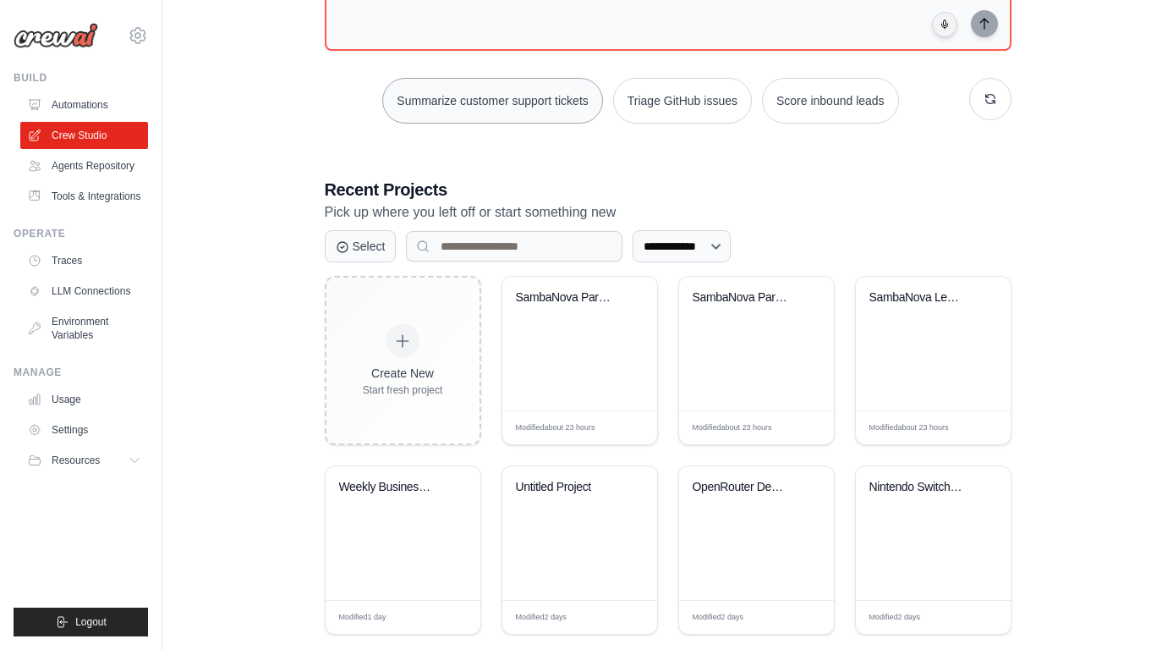
scroll to position [266, 0]
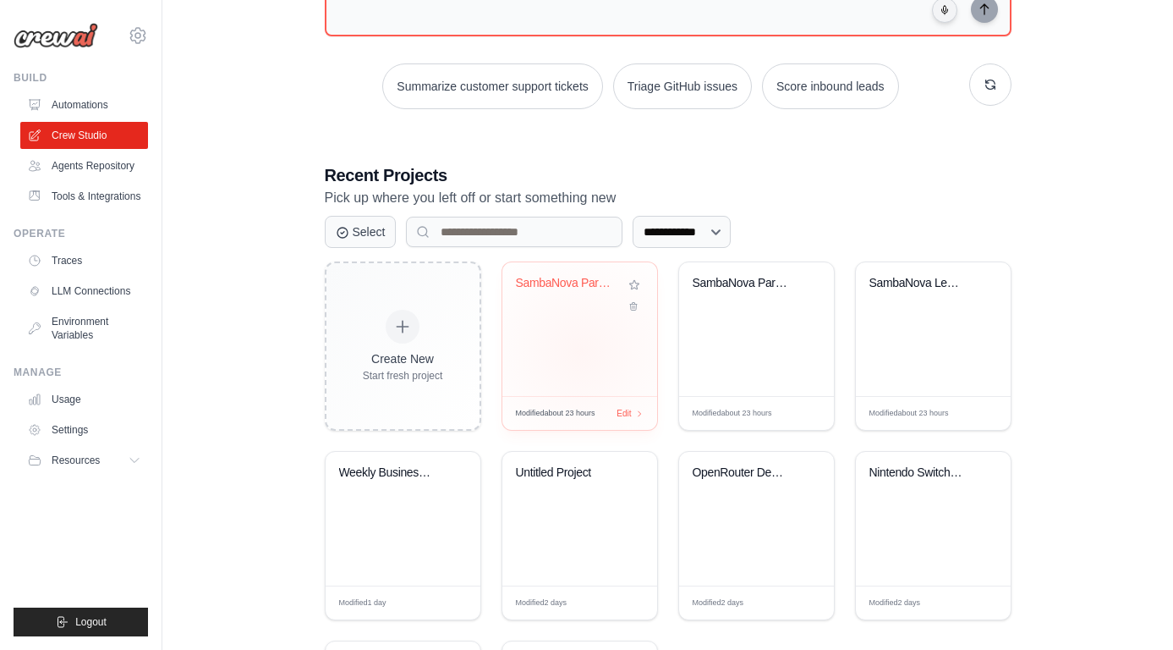
click at [579, 348] on div "SambaNova Partnership Outreach" at bounding box center [579, 329] width 155 height 134
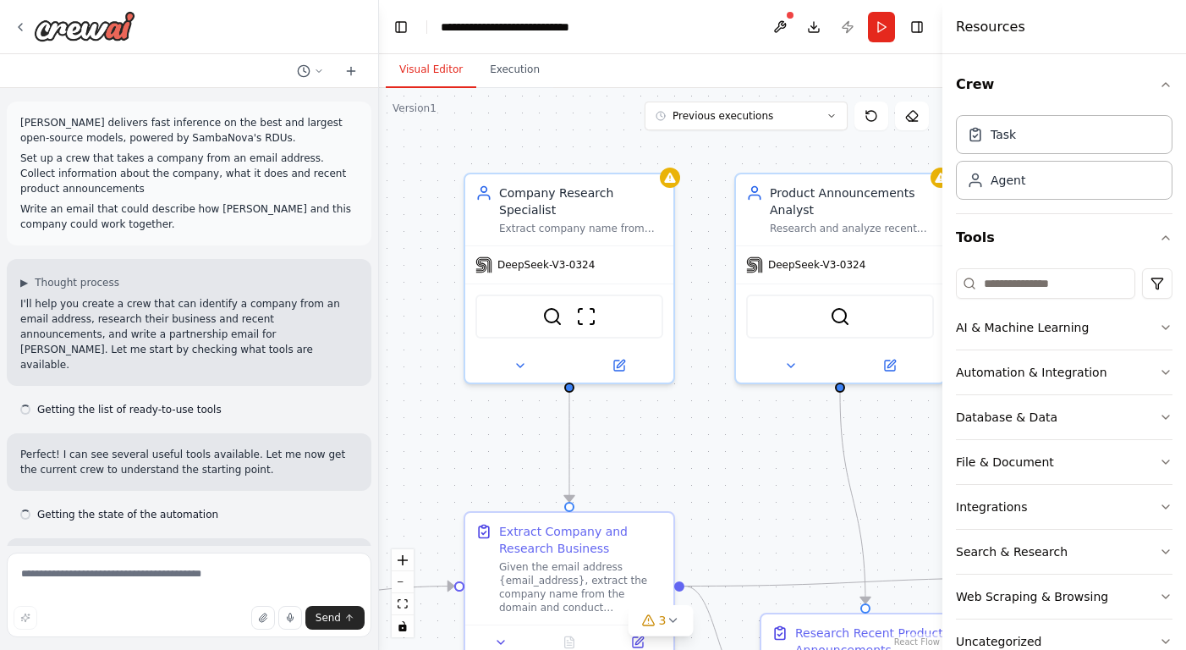
scroll to position [1117, 0]
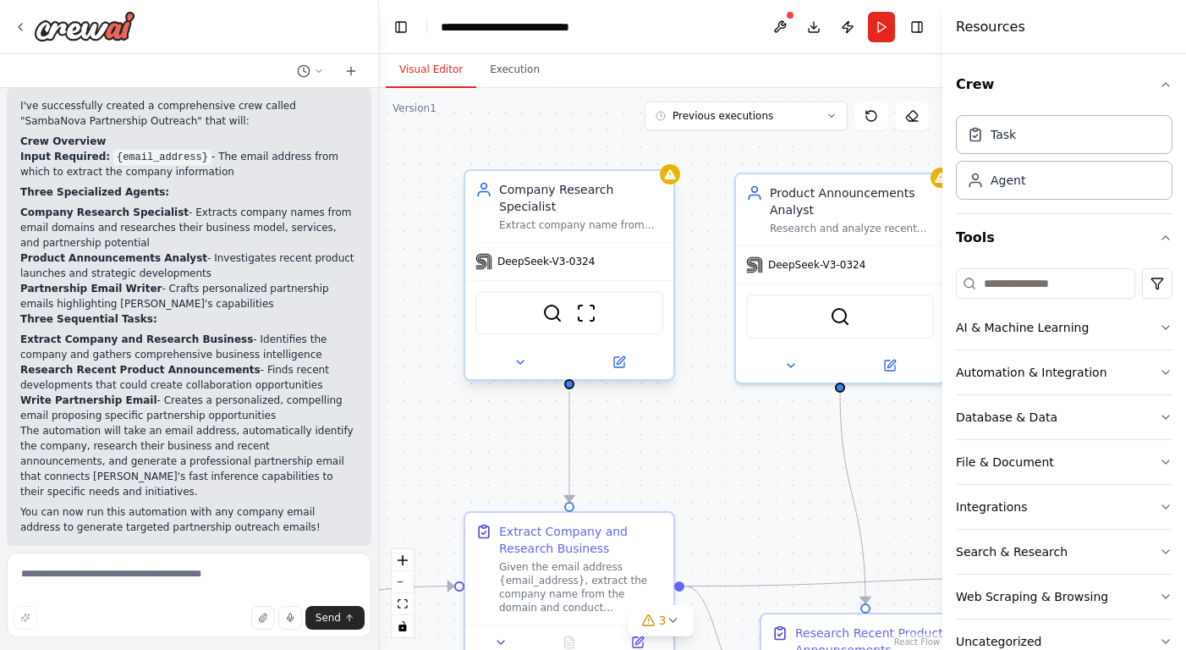
click at [590, 260] on span "DeepSeek-V3-0324" at bounding box center [545, 262] width 97 height 14
click at [641, 227] on div "Extract company name from email addresses and conduct comprehensive research ab…" at bounding box center [581, 225] width 164 height 14
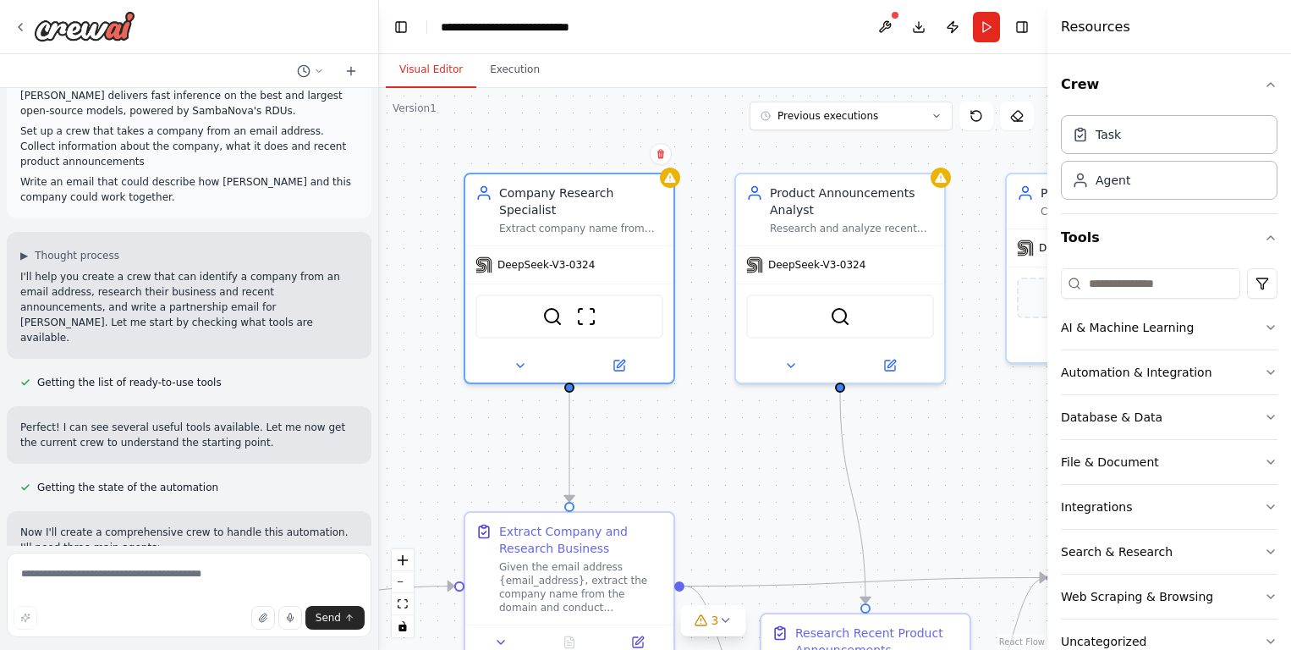
scroll to position [0, 0]
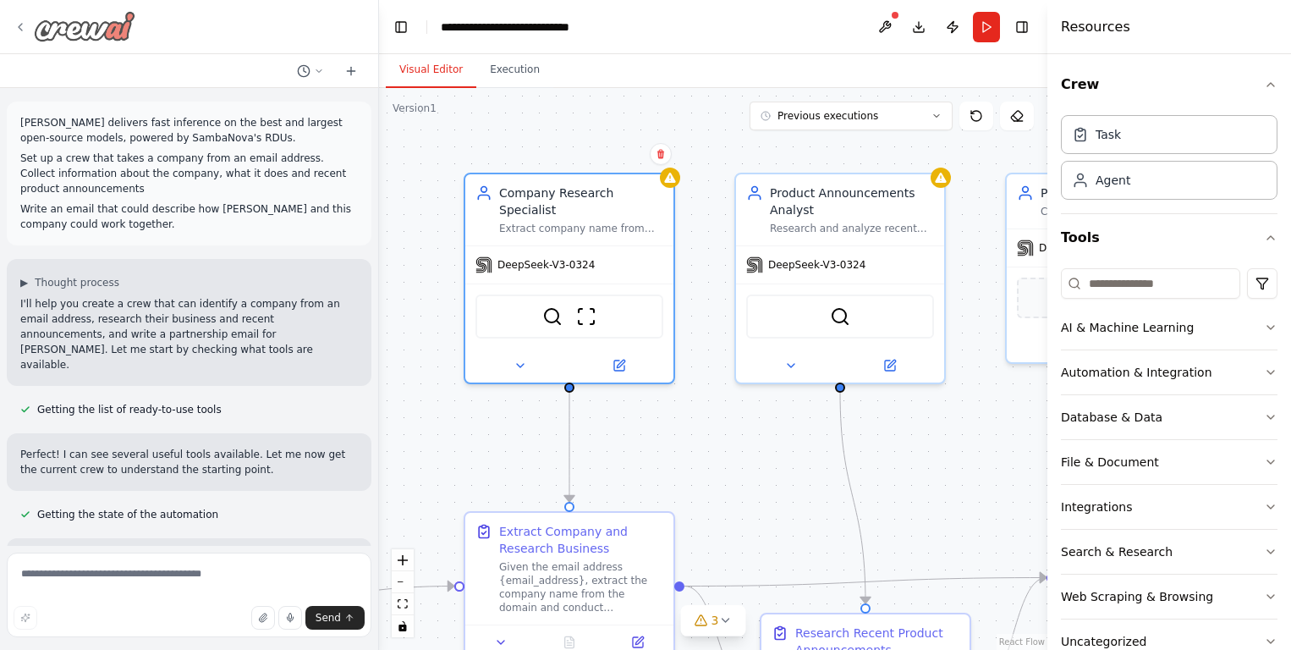
click at [102, 33] on img at bounding box center [85, 26] width 102 height 30
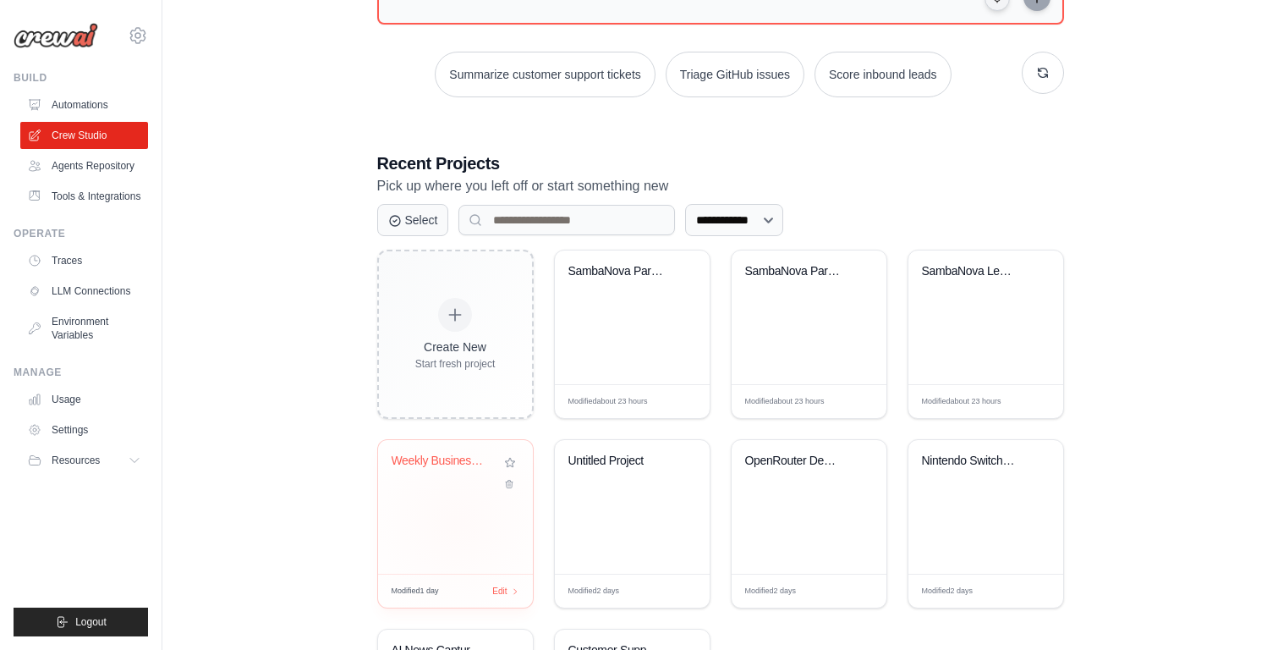
scroll to position [415, 0]
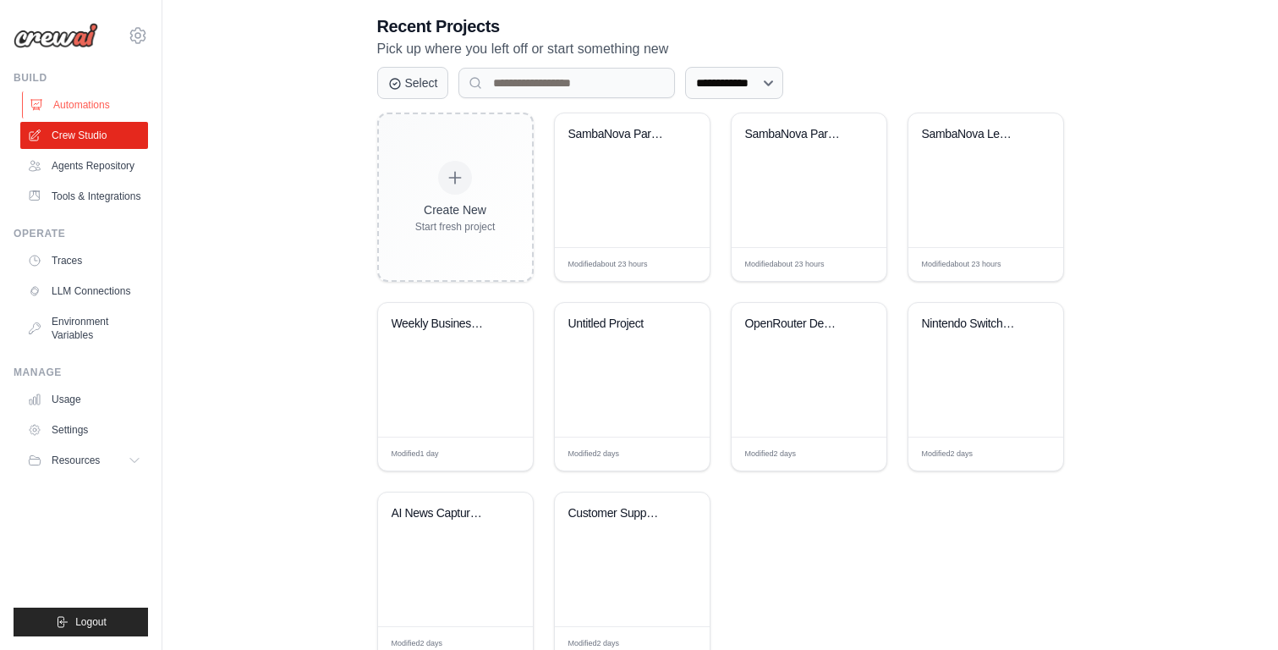
click at [113, 93] on link "Automations" at bounding box center [86, 104] width 128 height 27
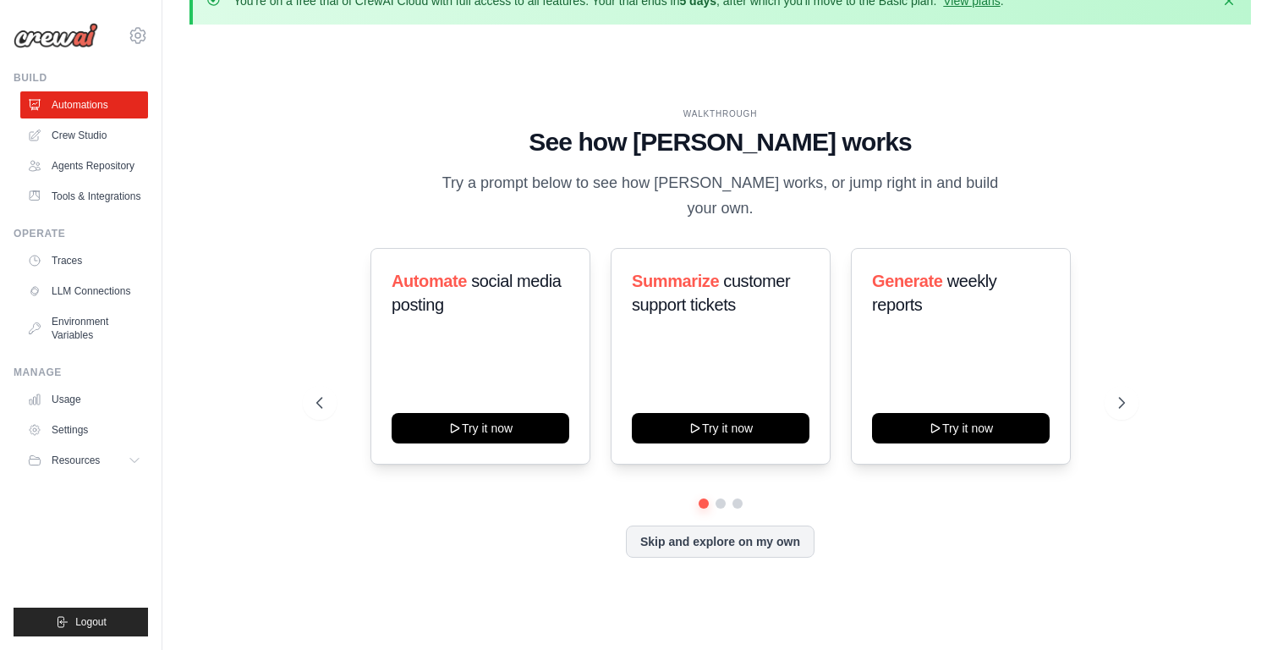
scroll to position [58, 0]
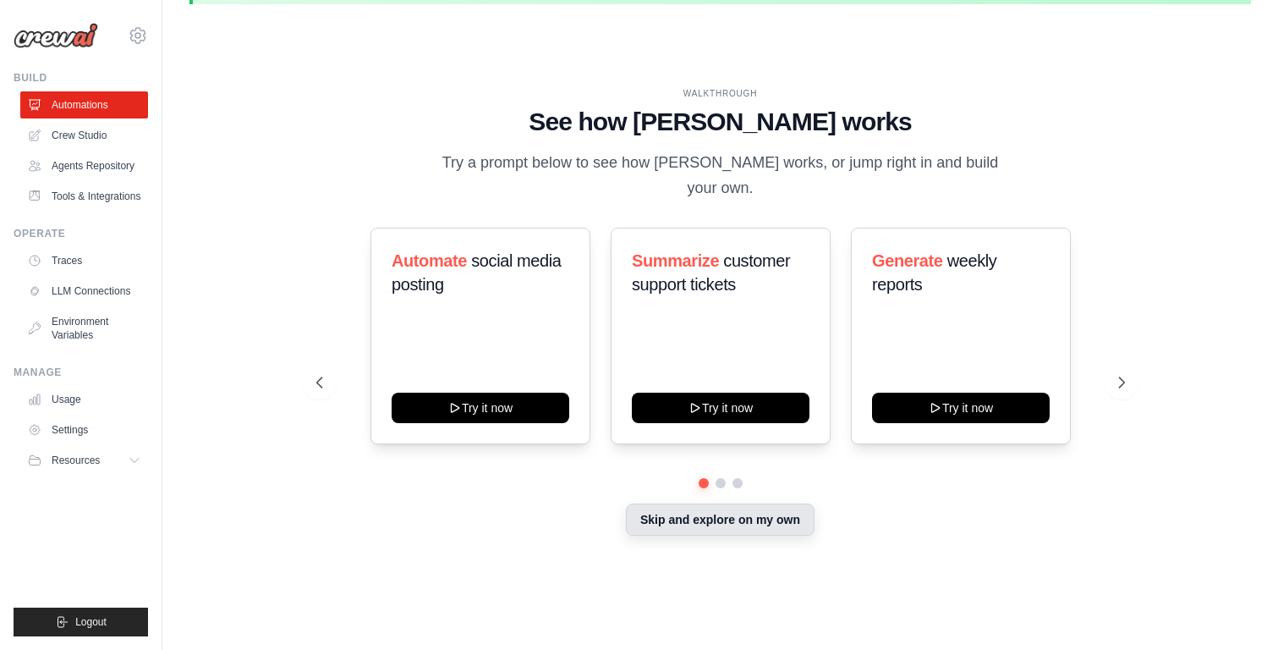
click at [733, 506] on button "Skip and explore on my own" at bounding box center [720, 519] width 189 height 32
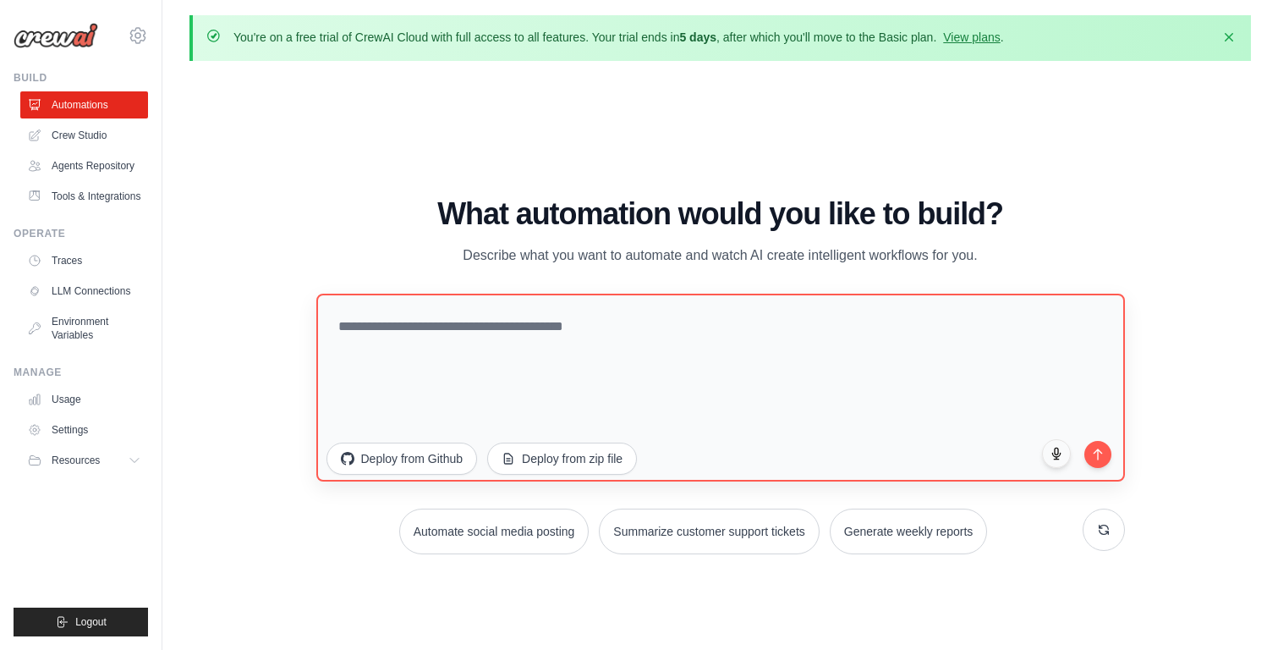
scroll to position [0, 0]
click at [88, 142] on link "Crew Studio" at bounding box center [86, 135] width 128 height 27
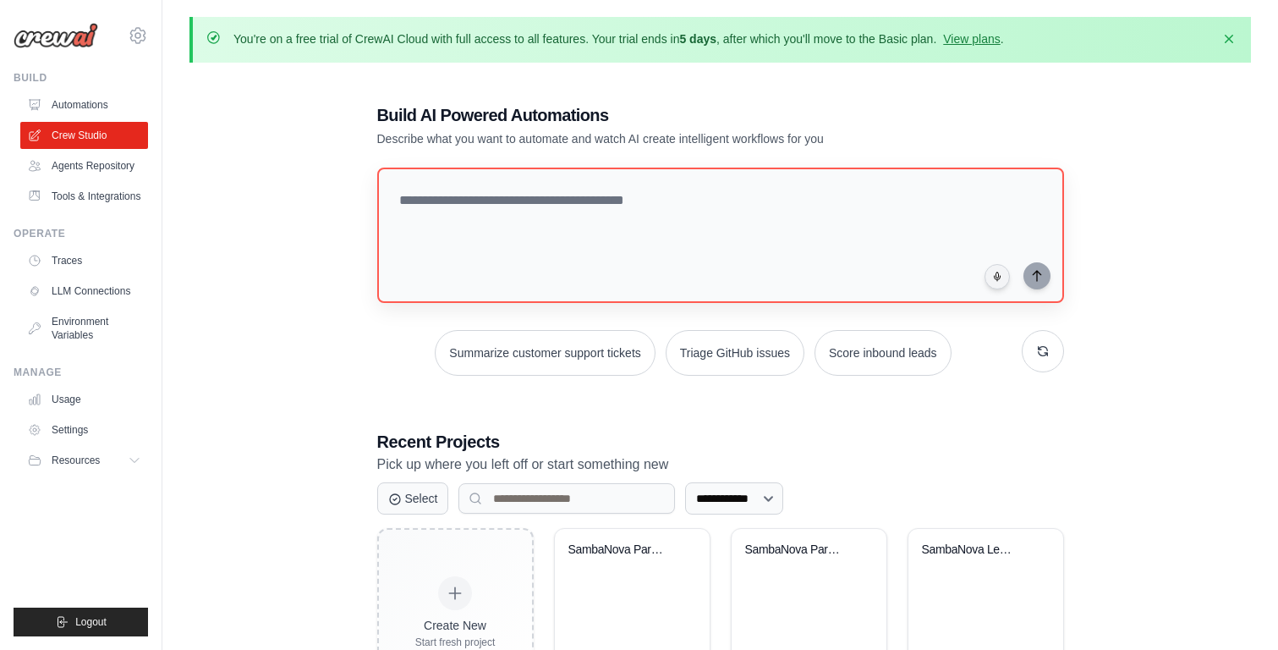
scroll to position [239, 0]
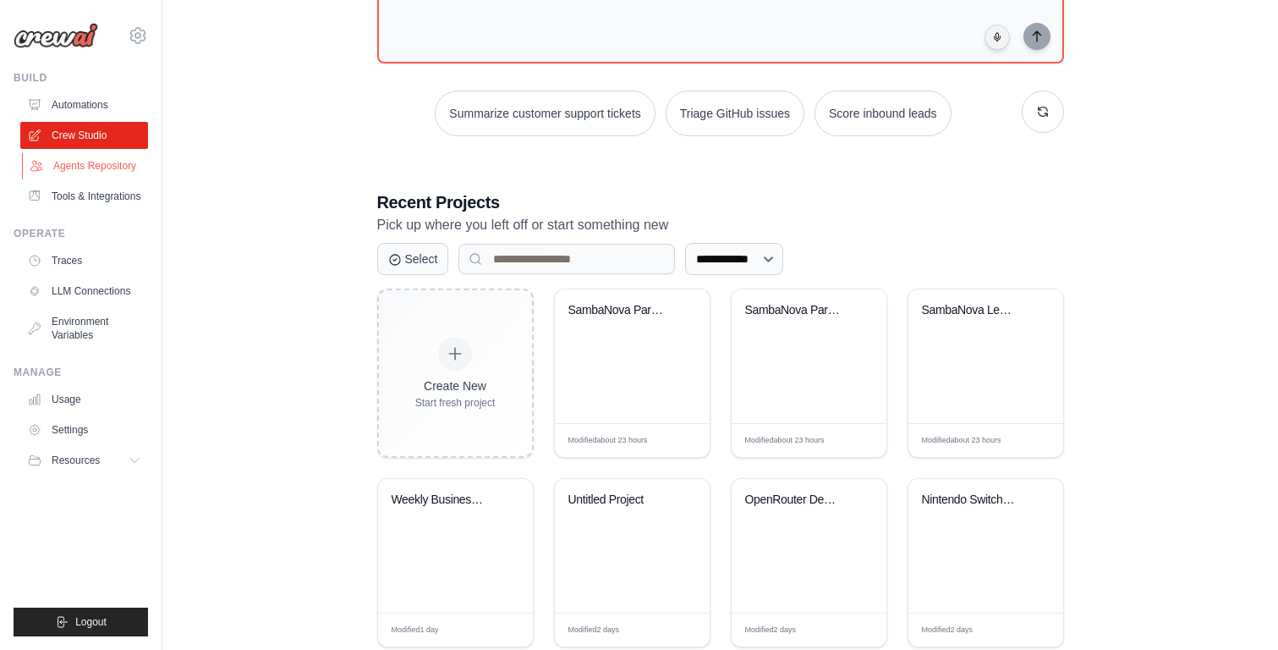
click at [102, 170] on link "Agents Repository" at bounding box center [86, 165] width 128 height 27
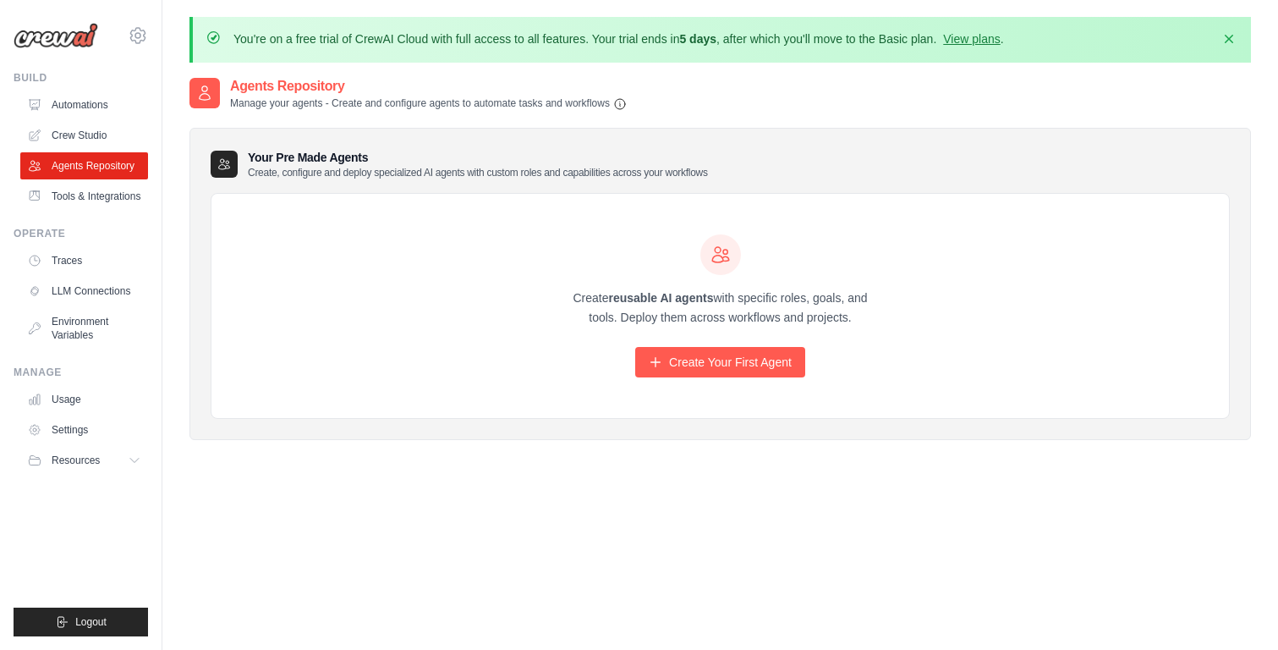
click at [81, 214] on ul "Build Automations Crew Studio Agents Repository Tools & Integrations" at bounding box center [81, 353] width 134 height 565
click at [84, 200] on link "Tools & Integrations" at bounding box center [86, 196] width 128 height 27
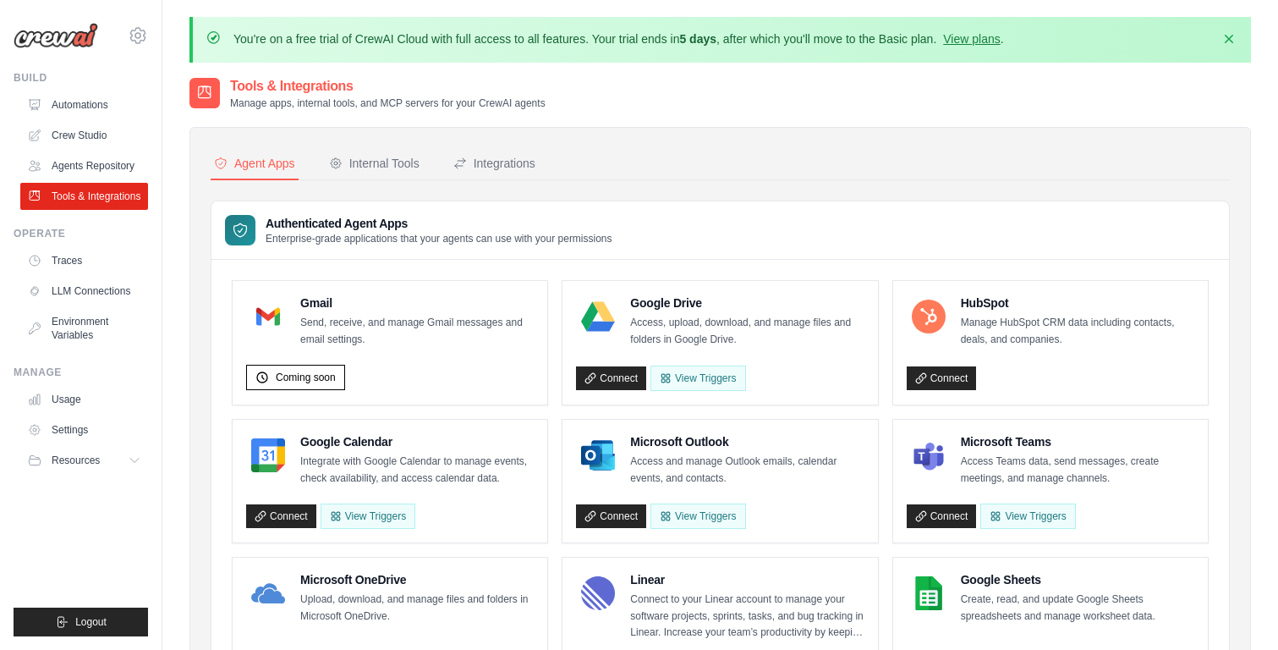
click at [83, 107] on link "Automations" at bounding box center [84, 104] width 128 height 27
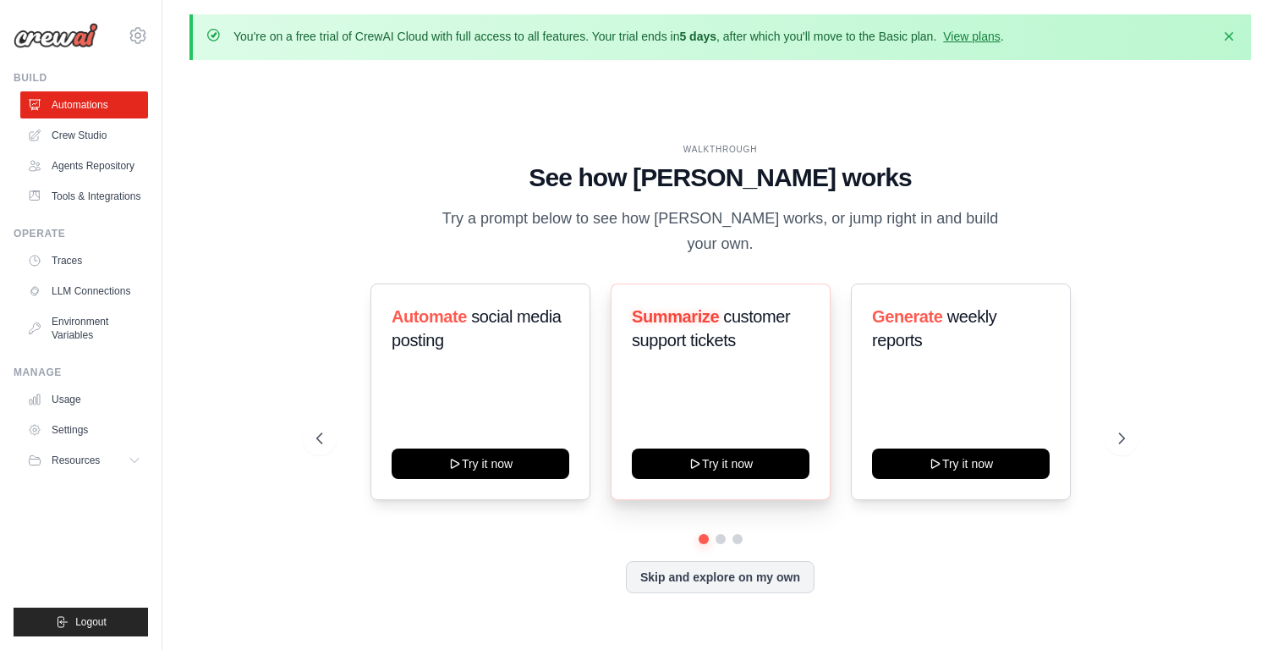
scroll to position [3, 0]
click at [778, 369] on div "Summarize customer support tickets Try it now" at bounding box center [721, 391] width 220 height 217
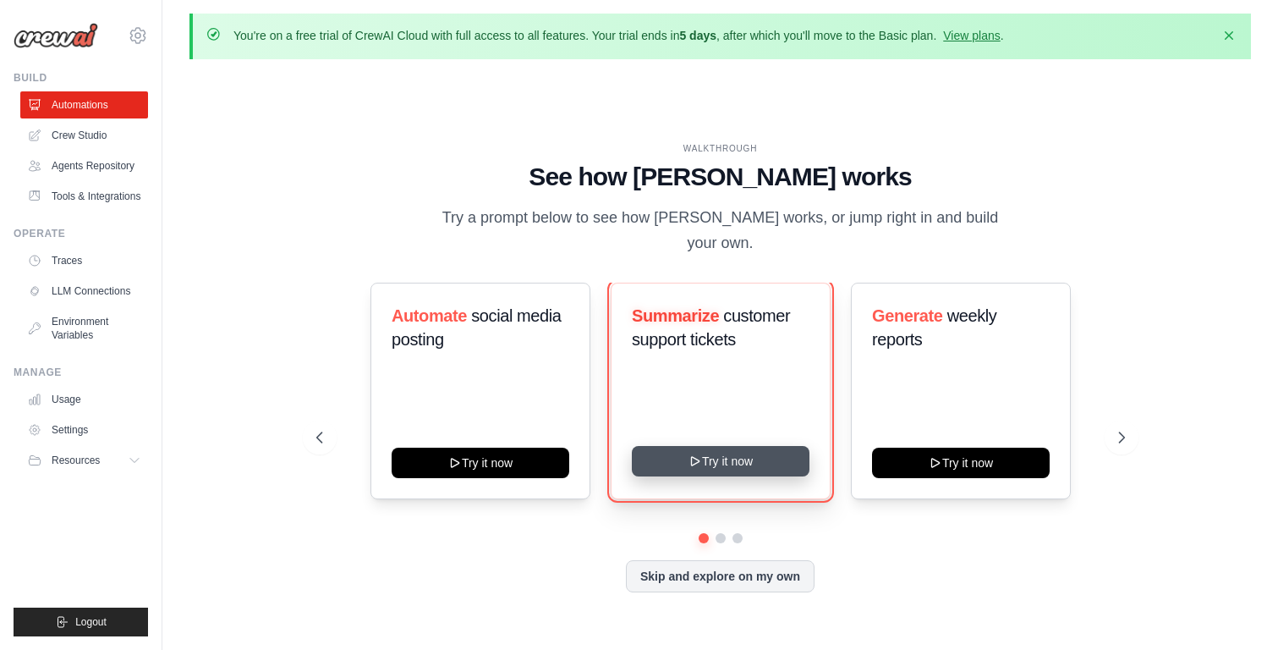
click at [757, 446] on button "Try it now" at bounding box center [721, 461] width 178 height 30
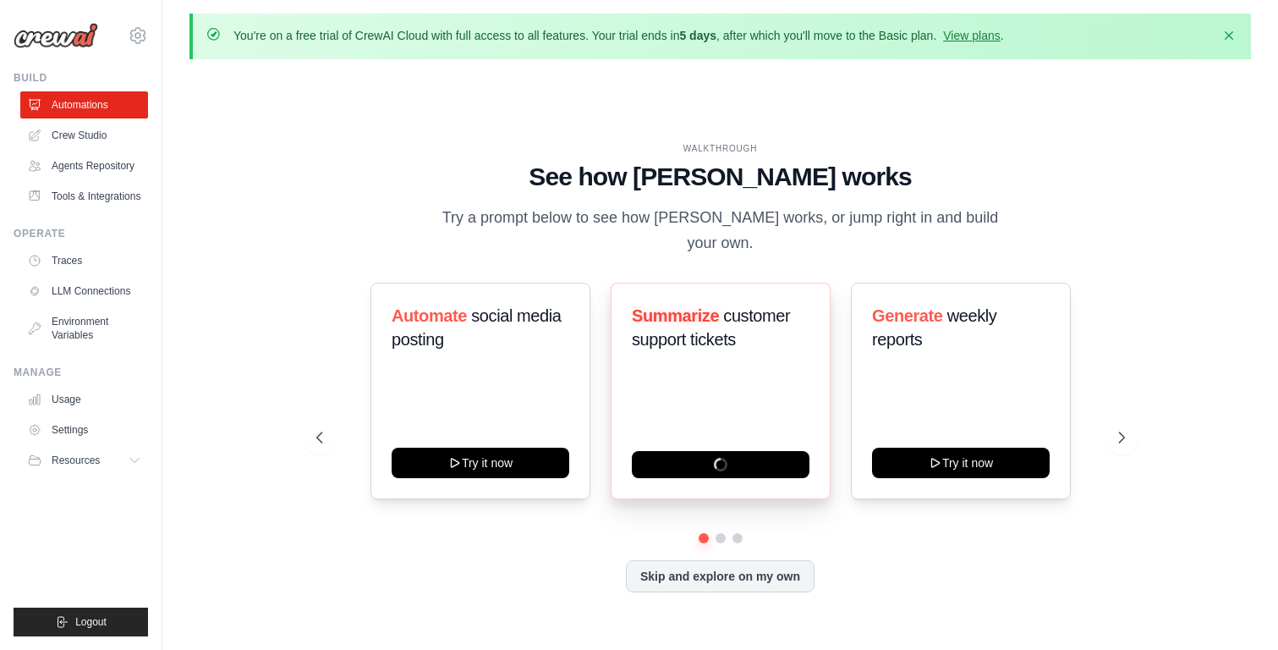
scroll to position [58, 0]
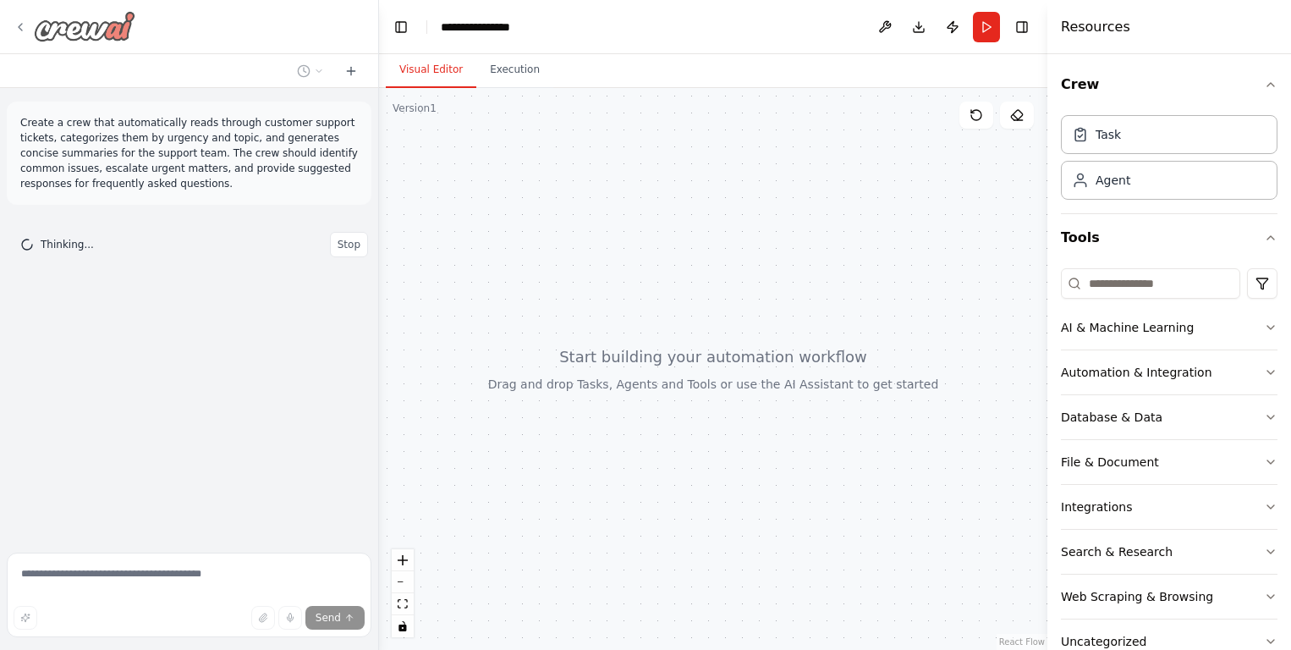
click at [25, 32] on icon at bounding box center [21, 27] width 14 height 14
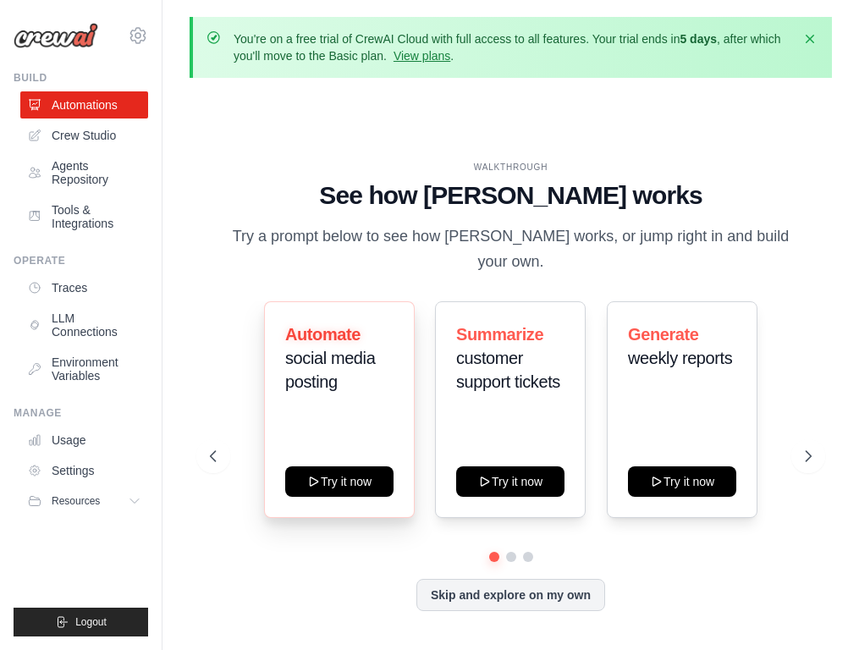
click at [343, 452] on div "Automate social media posting Try it now" at bounding box center [339, 409] width 151 height 217
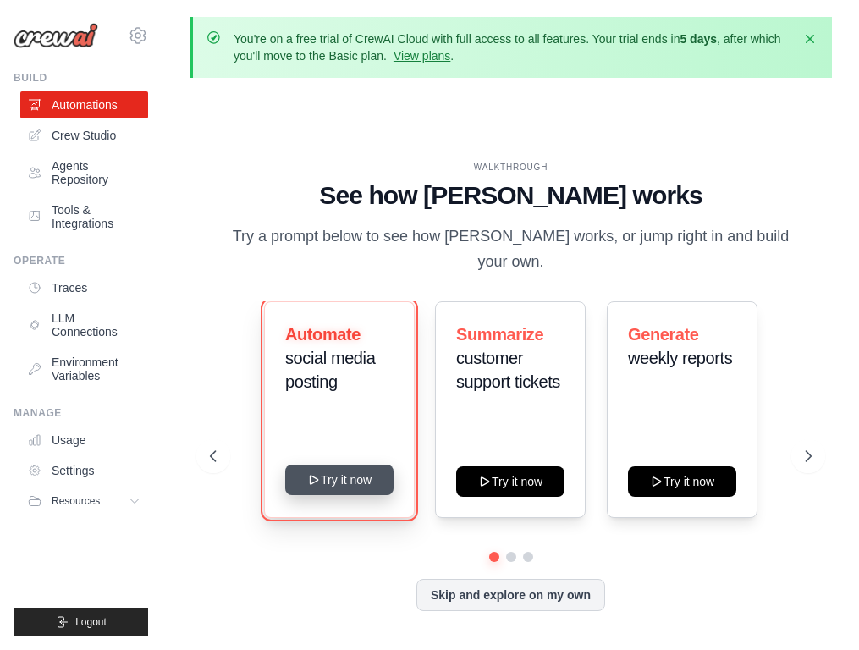
click at [330, 472] on button "Try it now" at bounding box center [339, 479] width 108 height 30
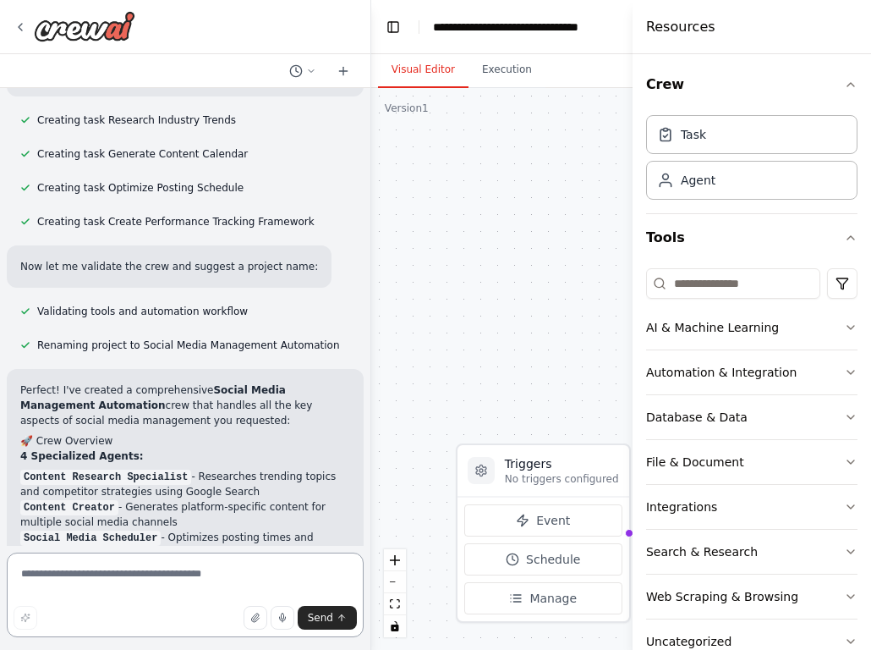
scroll to position [1849, 0]
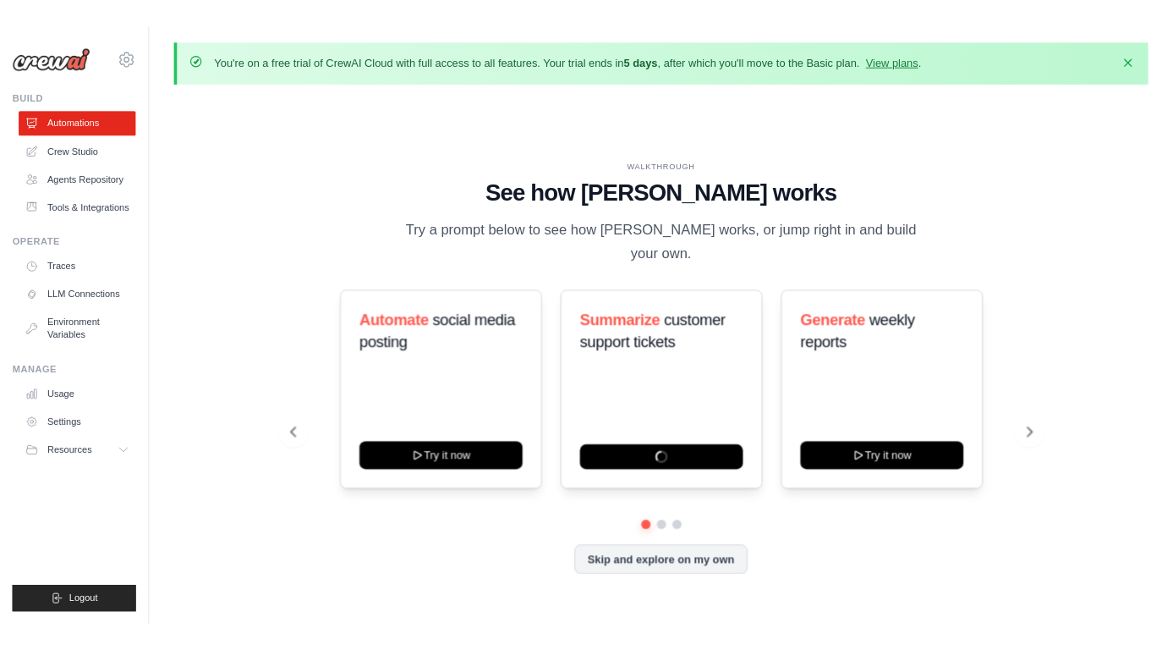
scroll to position [58, 0]
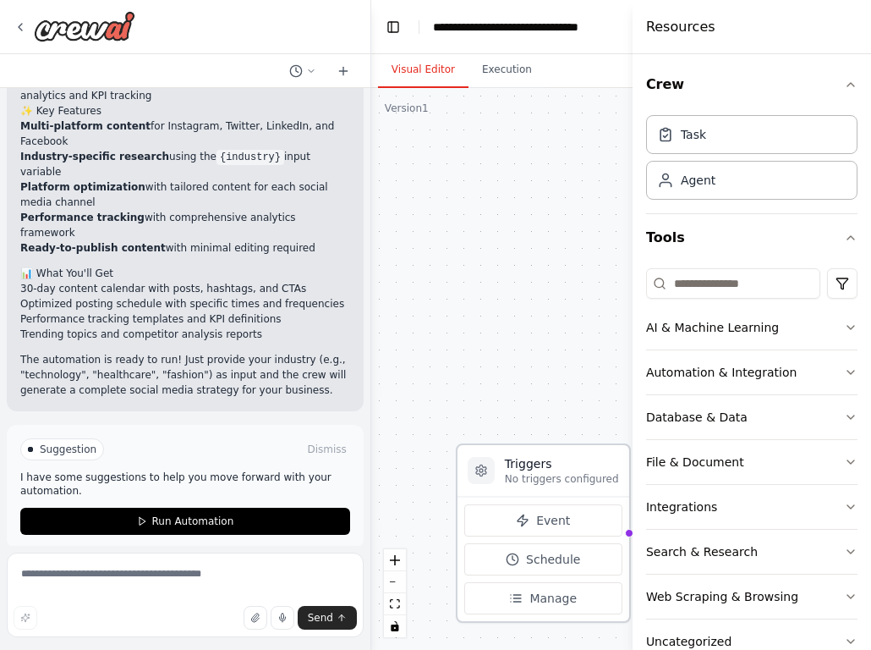
scroll to position [1849, 0]
